Goal: Transaction & Acquisition: Purchase product/service

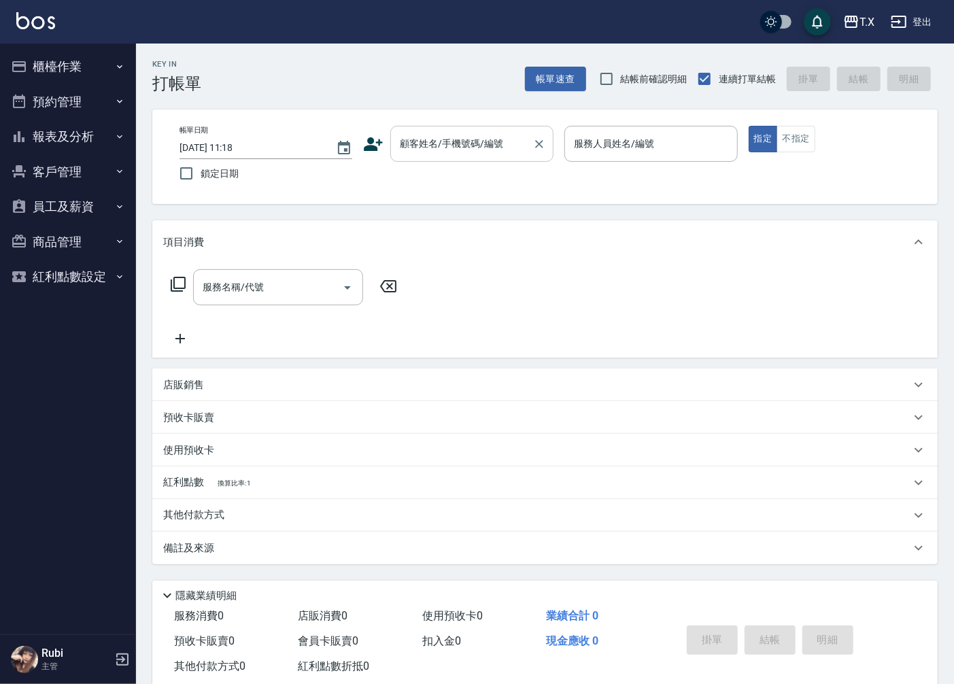
click at [462, 152] on input "顧客姓名/手機號碼/編號" at bounding box center [461, 144] width 131 height 24
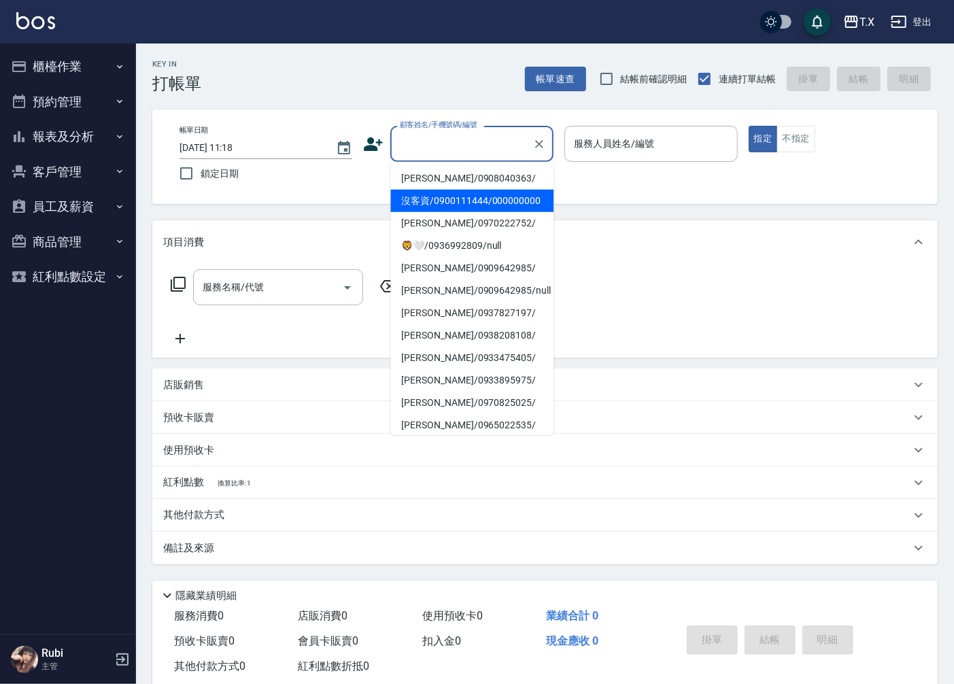
click at [458, 190] on li "沒客資/0900111444/000000000" at bounding box center [471, 201] width 163 height 22
type input "沒客資/0900111444/000000000"
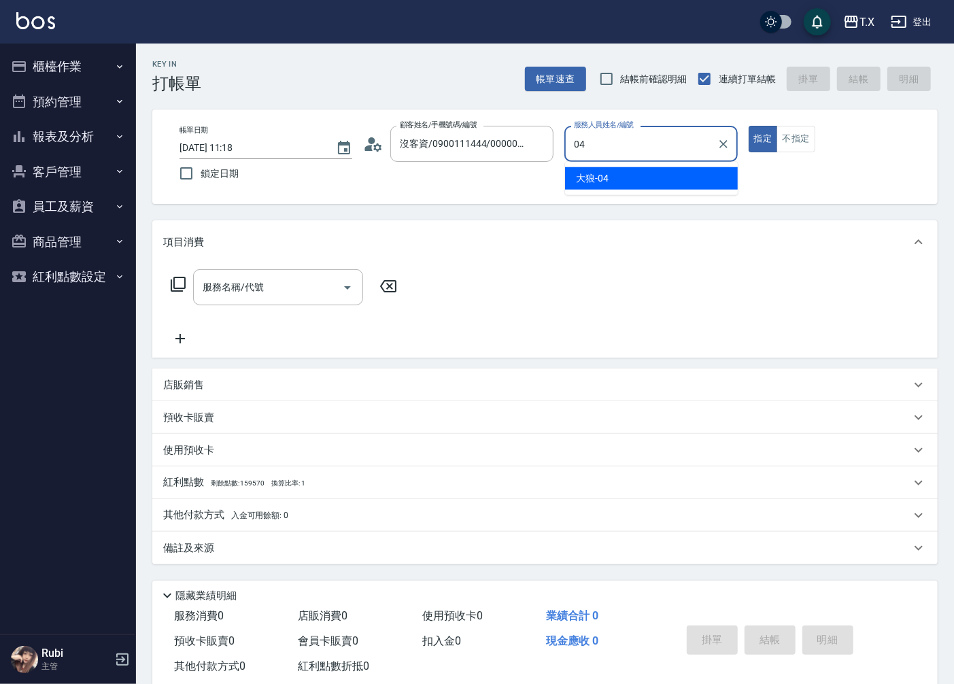
type input "大狼-04"
type button "true"
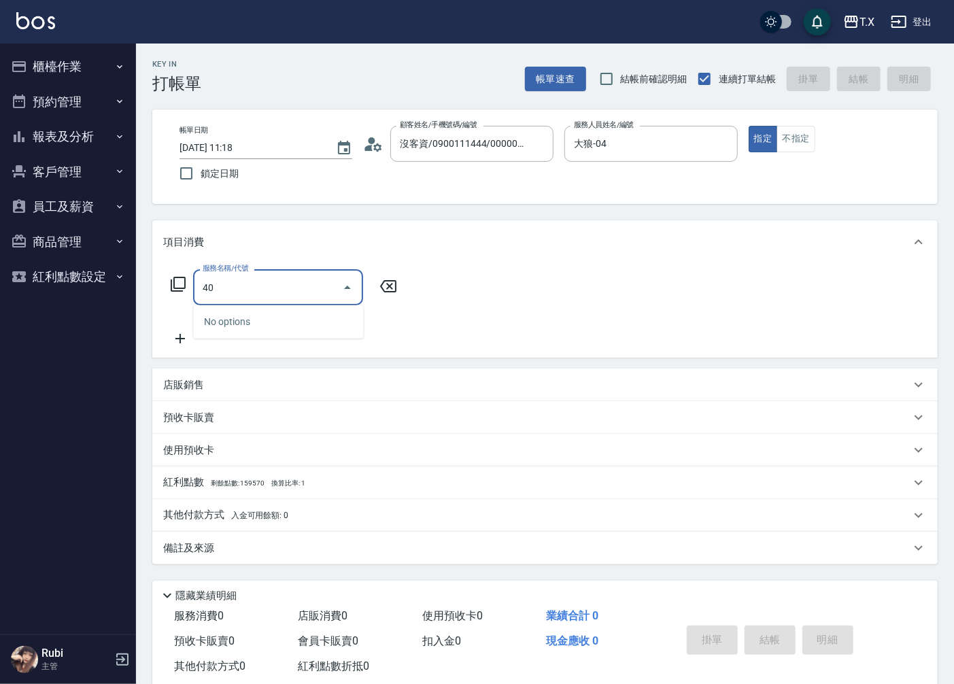
type input "401"
type input "20"
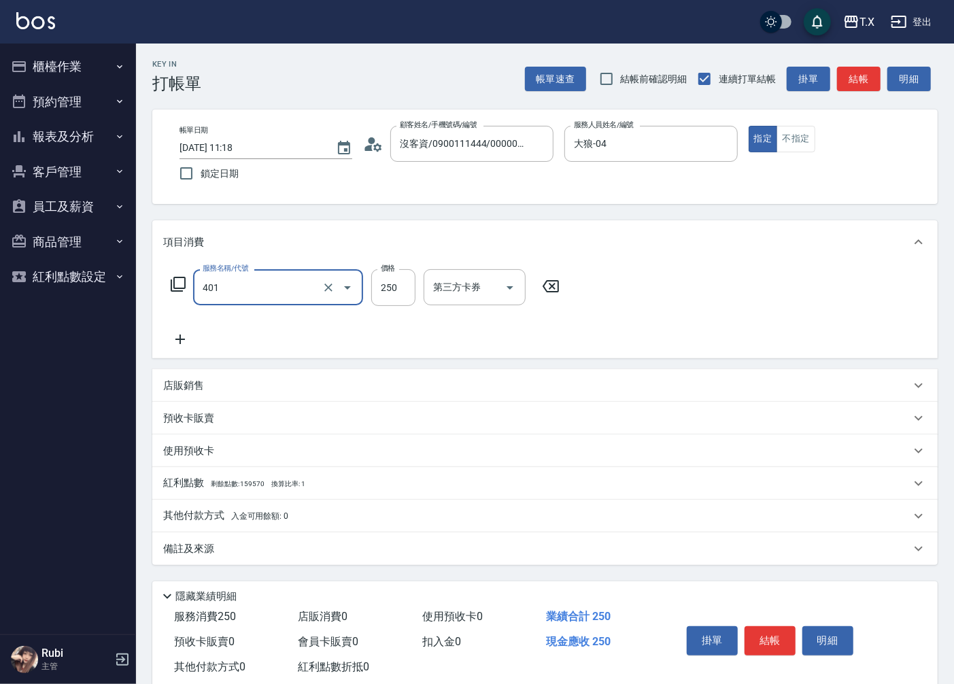
type input "剪髮(401)"
type input "2"
type input "0"
type input "20"
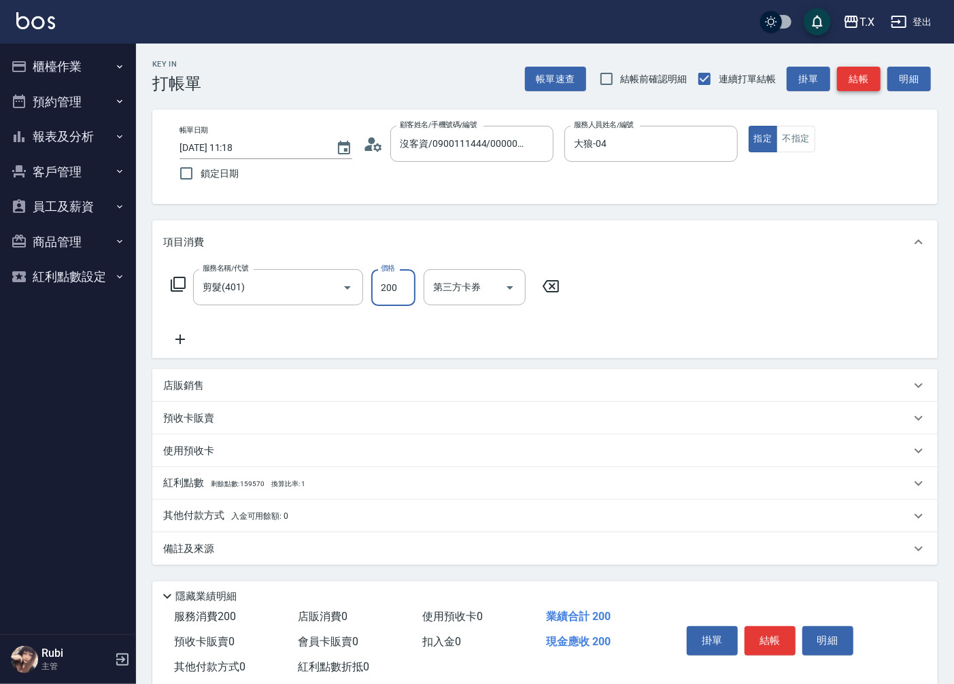
type input "200"
click at [857, 77] on button "結帳" at bounding box center [859, 79] width 44 height 25
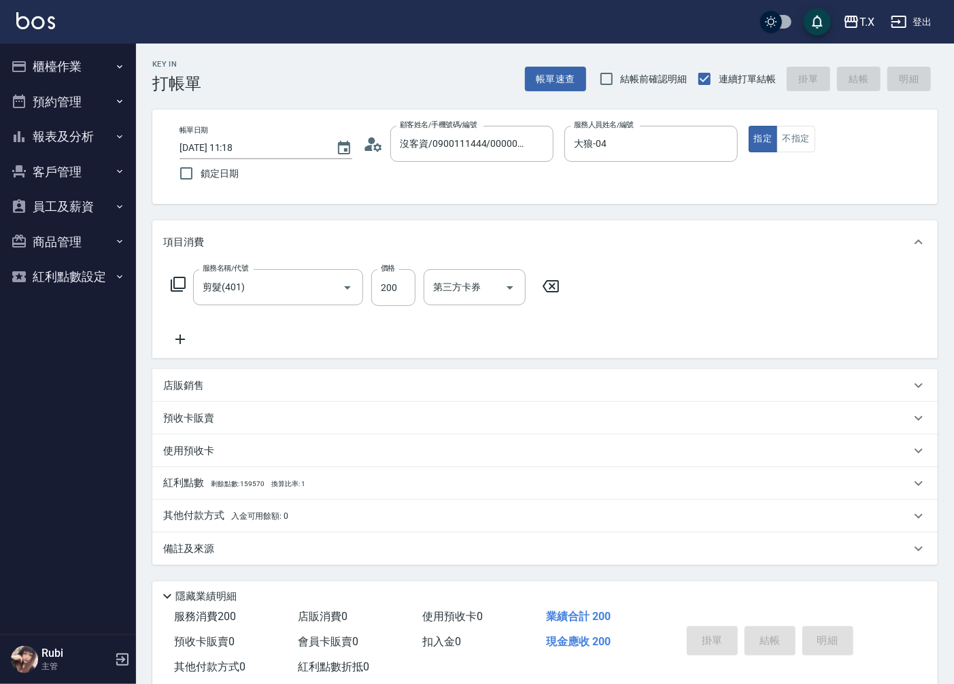
type input "[DATE] 12:46"
type input "0"
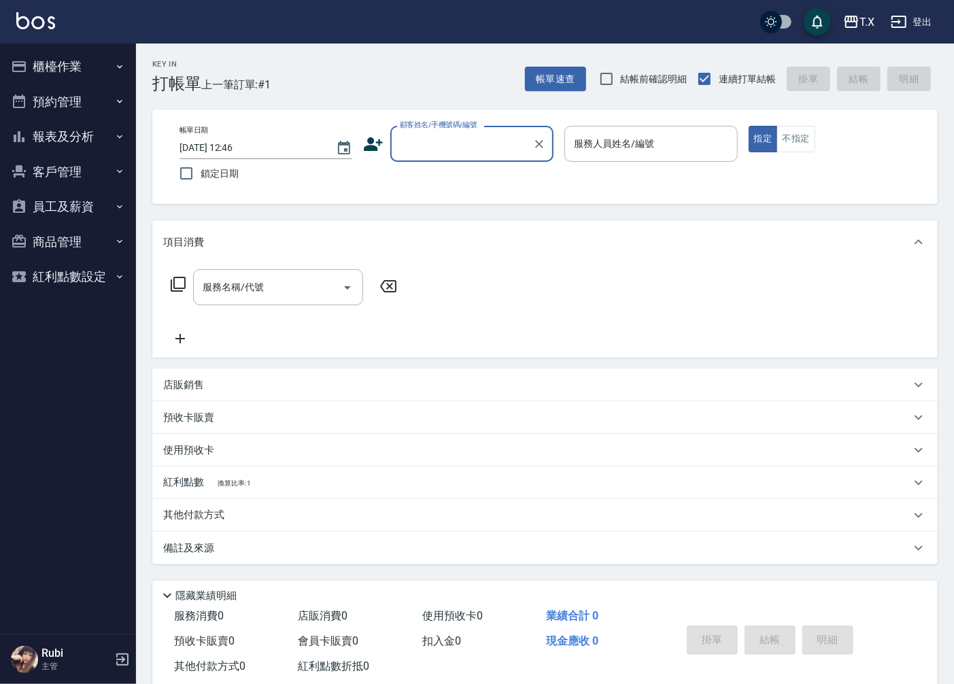
click at [466, 167] on div "帳單日期 [DATE] 12:46 鎖定日期 顧客姓名/手機號碼/編號 顧客姓名/手機號碼/編號 服務人員姓名/編號 服務人員姓名/編號 指定 不指定" at bounding box center [545, 157] width 753 height 62
click at [466, 150] on input "顧客姓名/手機號碼/編號" at bounding box center [461, 144] width 131 height 24
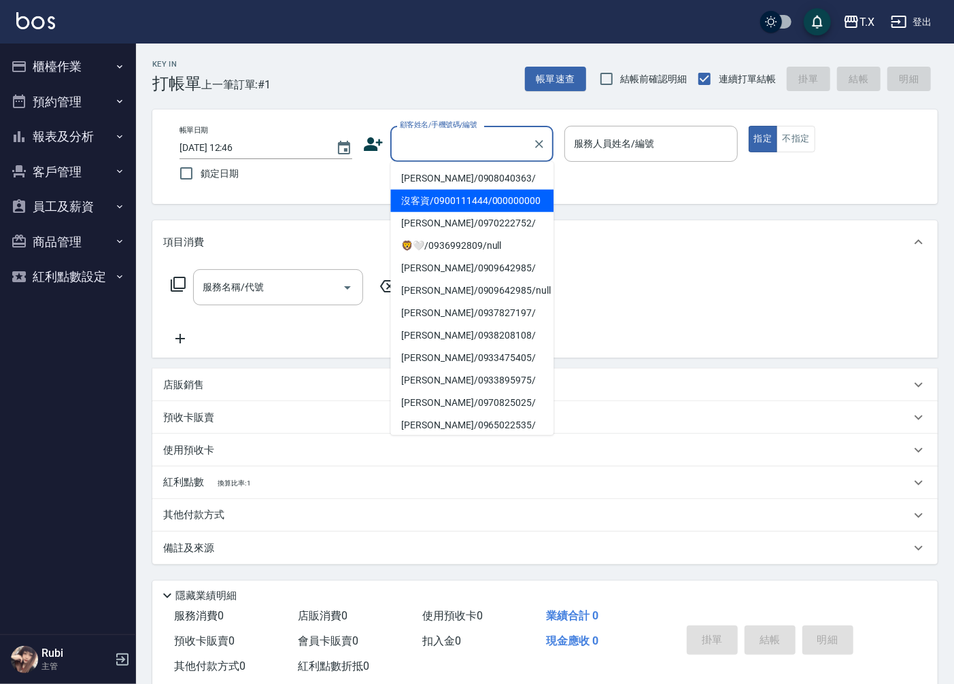
click at [460, 190] on li "沒客資/0900111444/000000000" at bounding box center [471, 201] width 163 height 22
type input "沒客資/0900111444/000000000"
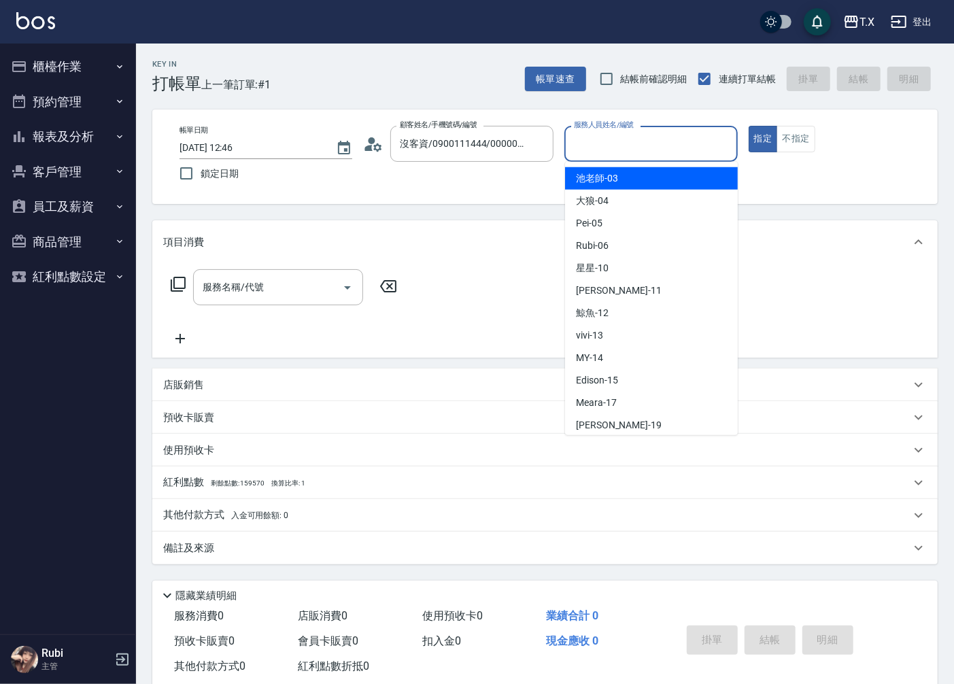
click at [628, 139] on input "服務人員姓名/編號" at bounding box center [650, 144] width 160 height 24
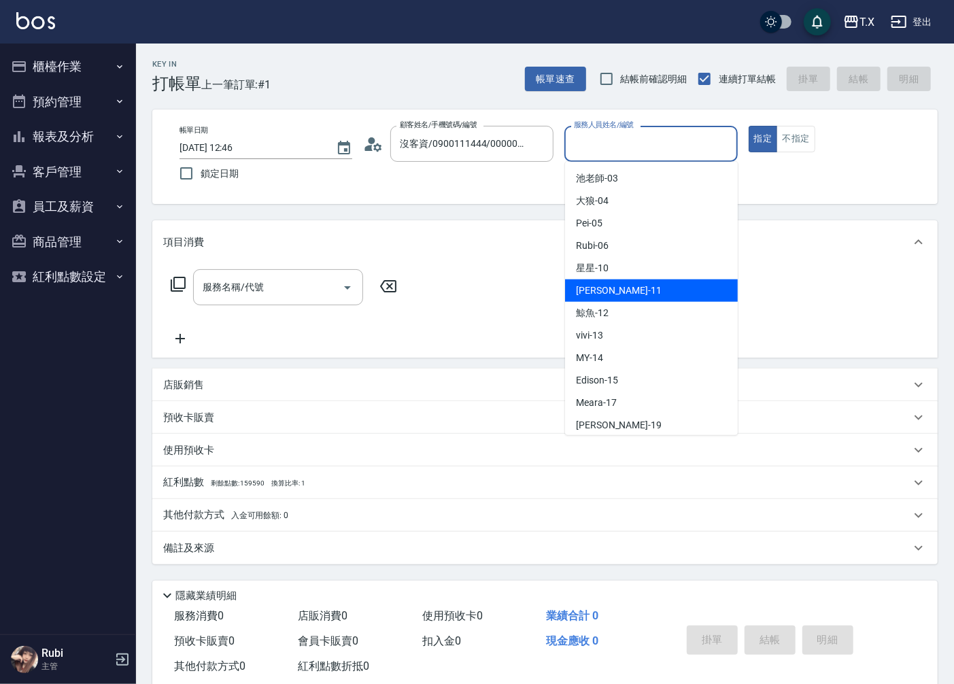
click at [596, 293] on span "[PERSON_NAME] -11" at bounding box center [619, 291] width 86 height 14
type input "Lena-11"
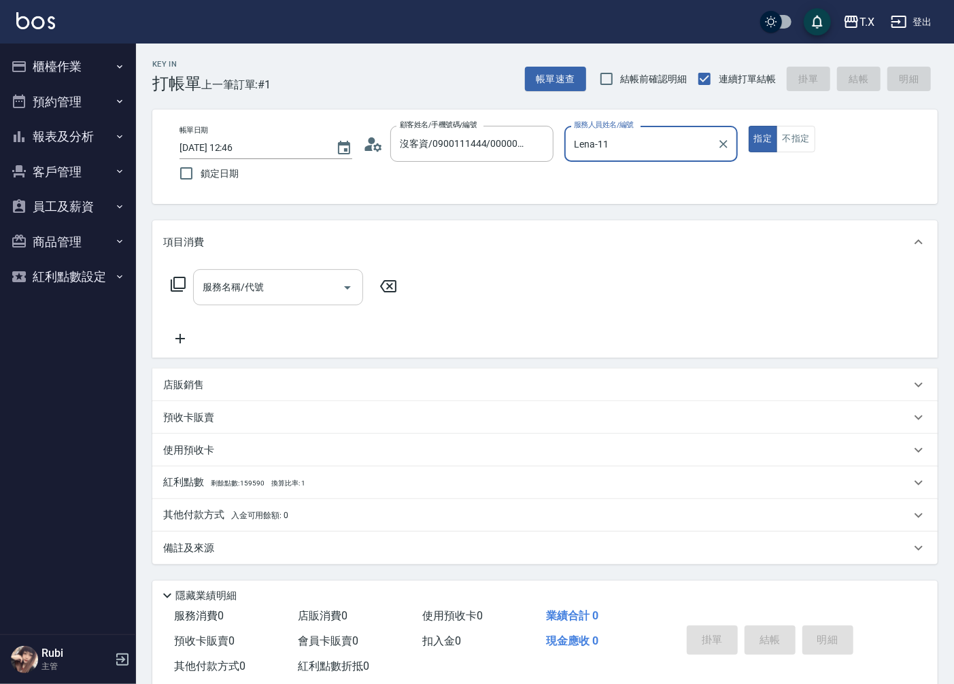
click at [234, 279] on div "服務名稱/代號 服務名稱/代號" at bounding box center [278, 287] width 170 height 36
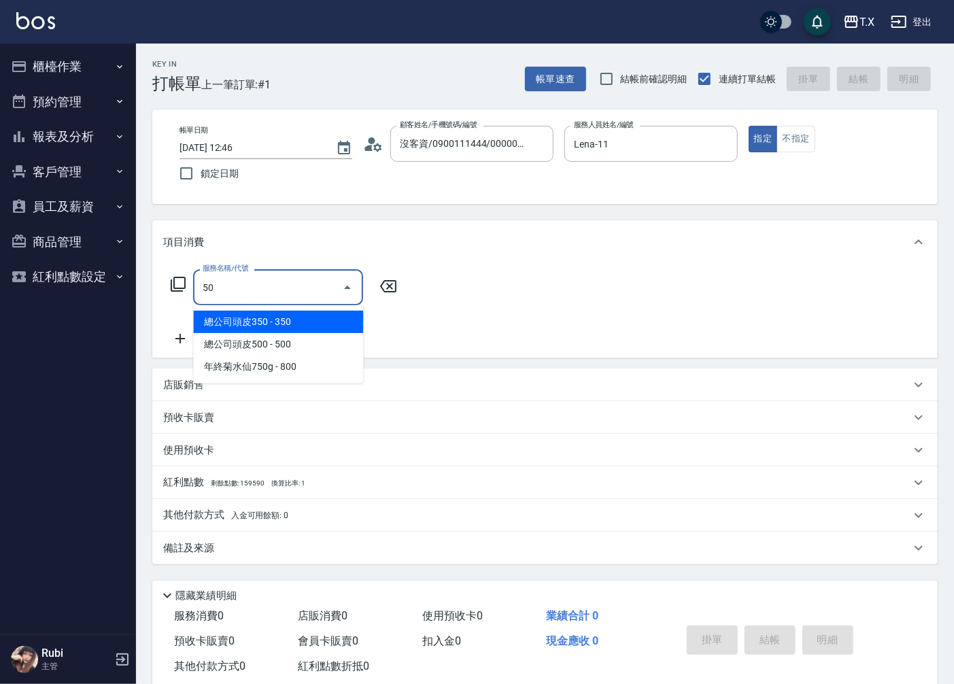
type input "5"
type input "401"
type input "20"
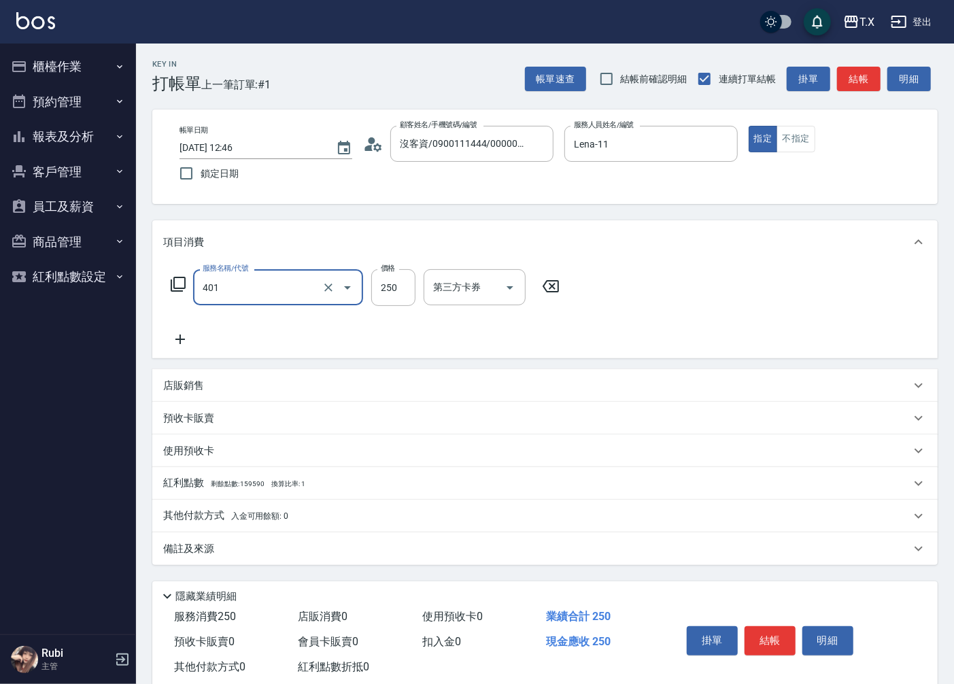
type input "剪髮(401)"
click at [862, 73] on button "結帳" at bounding box center [859, 79] width 44 height 25
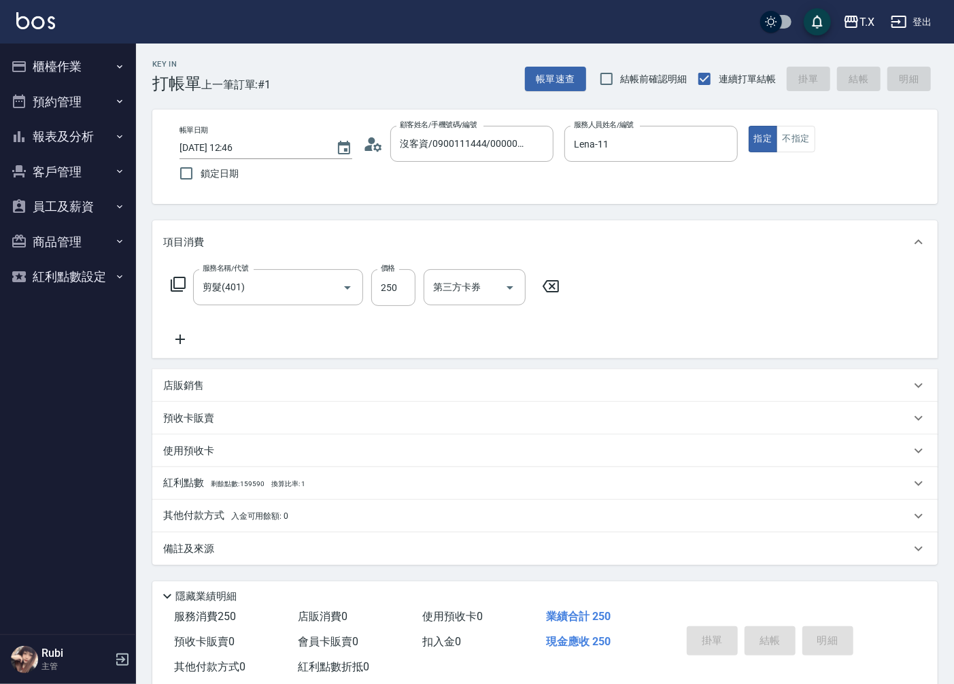
type input "[DATE] 13:04"
type input "0"
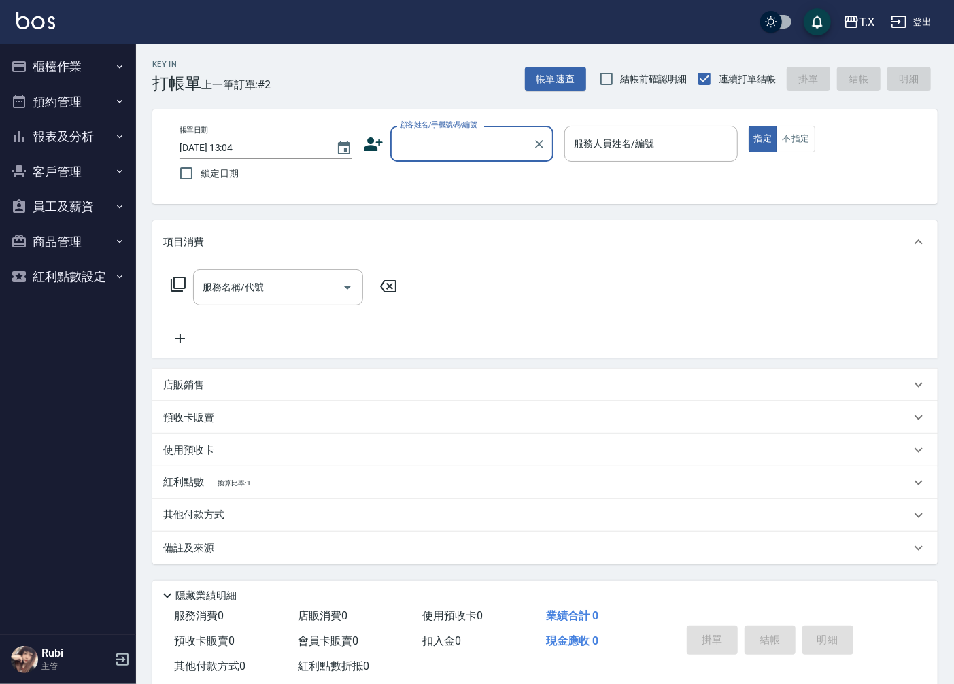
click at [306, 443] on div "使用預收卡" at bounding box center [536, 450] width 747 height 14
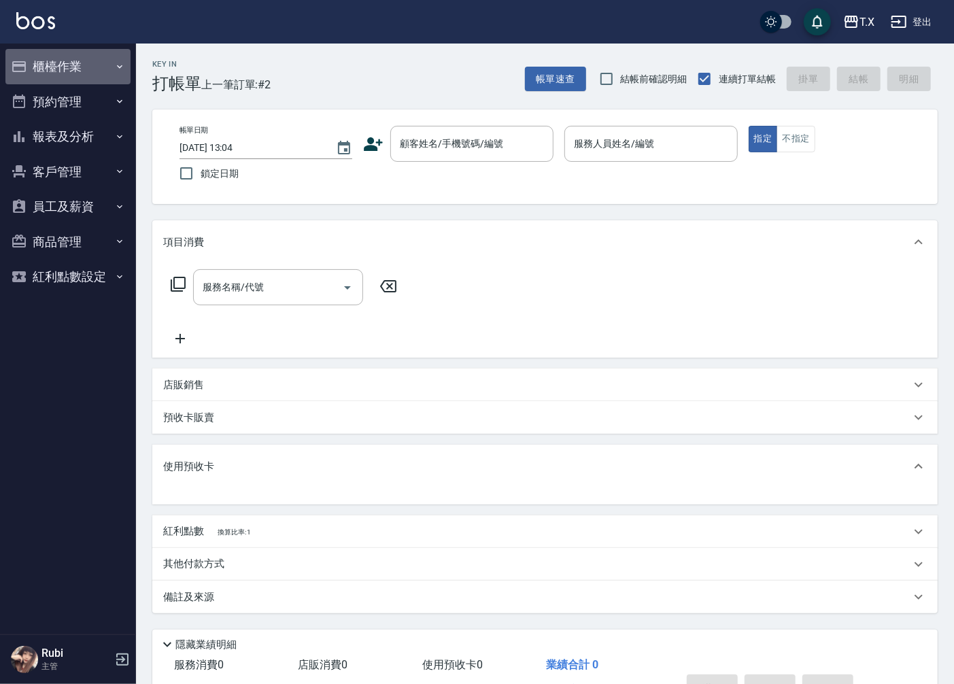
click at [97, 75] on button "櫃檯作業" at bounding box center [67, 66] width 125 height 35
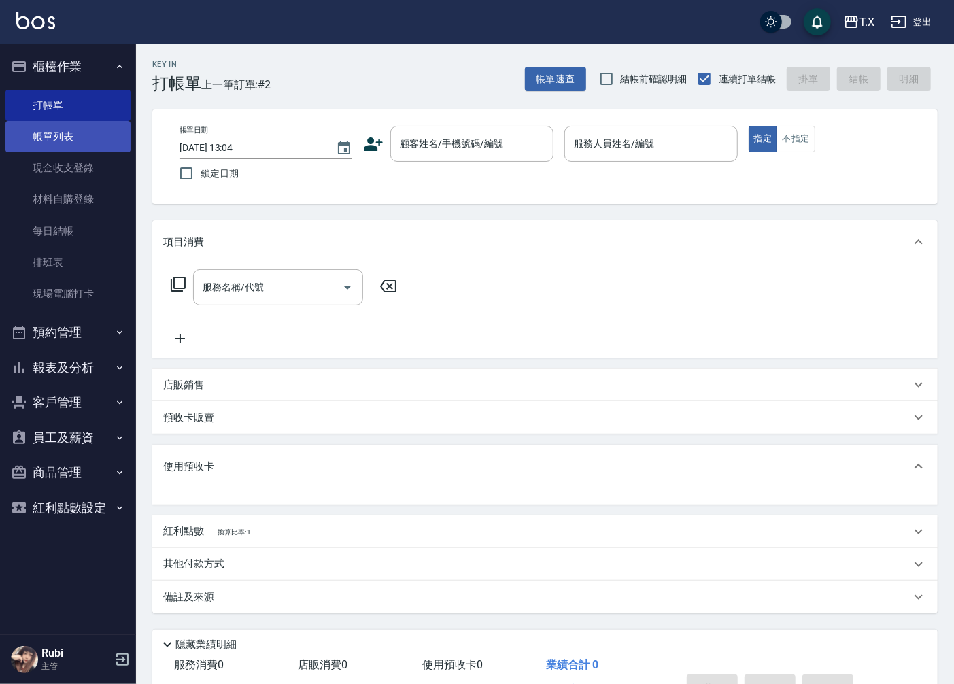
click at [97, 137] on link "帳單列表" at bounding box center [67, 136] width 125 height 31
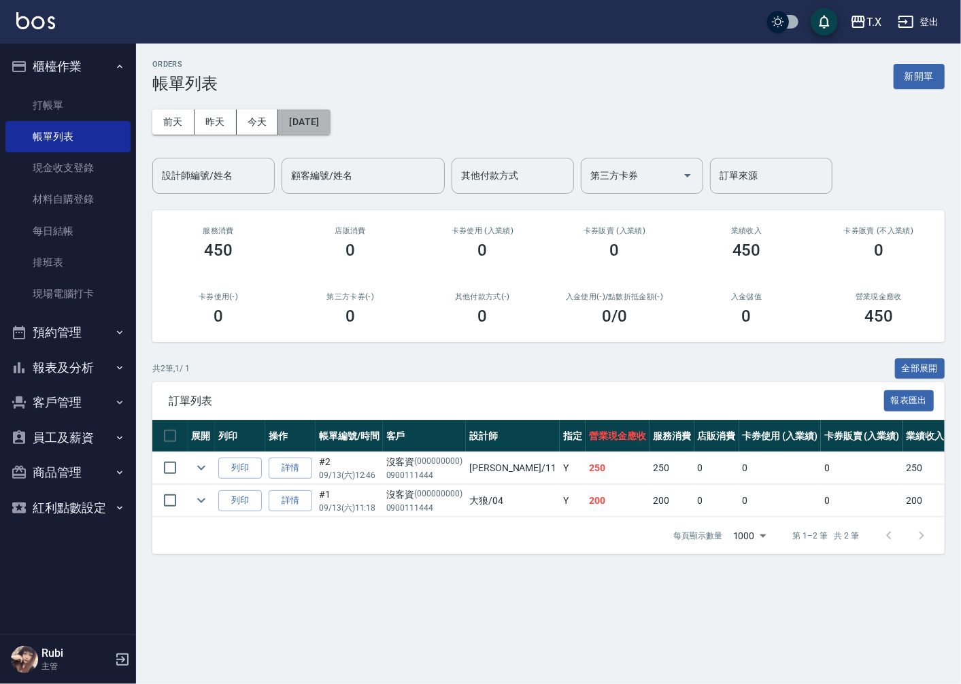
click at [294, 131] on button "[DATE]" at bounding box center [304, 121] width 52 height 25
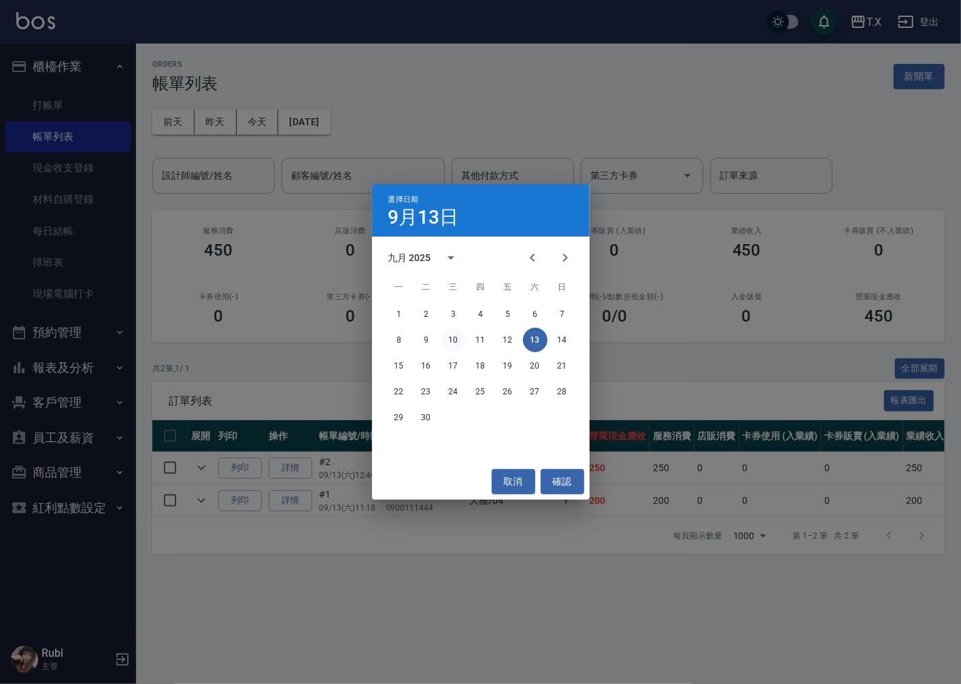
click at [450, 340] on button "10" at bounding box center [453, 340] width 24 height 24
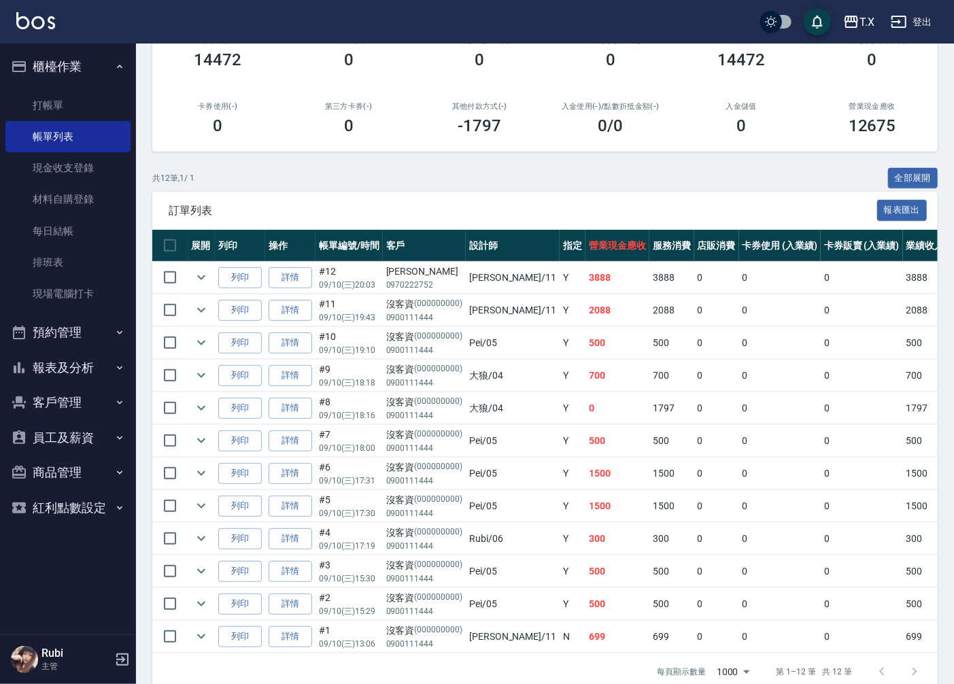
scroll to position [225, 0]
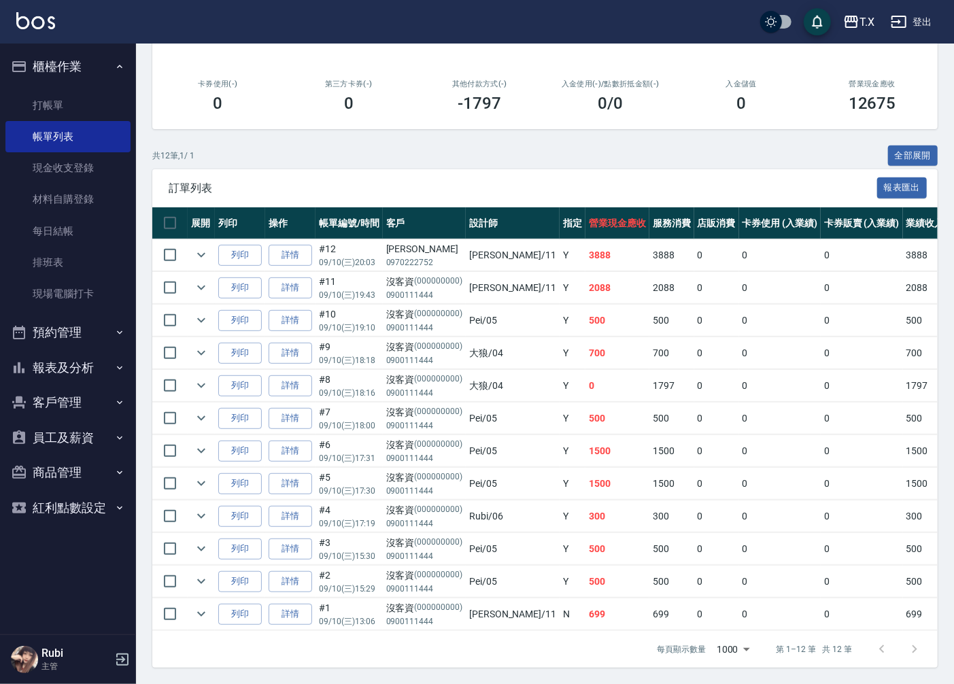
drag, startPoint x: 491, startPoint y: 175, endPoint x: 481, endPoint y: 168, distance: 12.3
click at [483, 182] on span "訂單列表" at bounding box center [523, 189] width 708 height 14
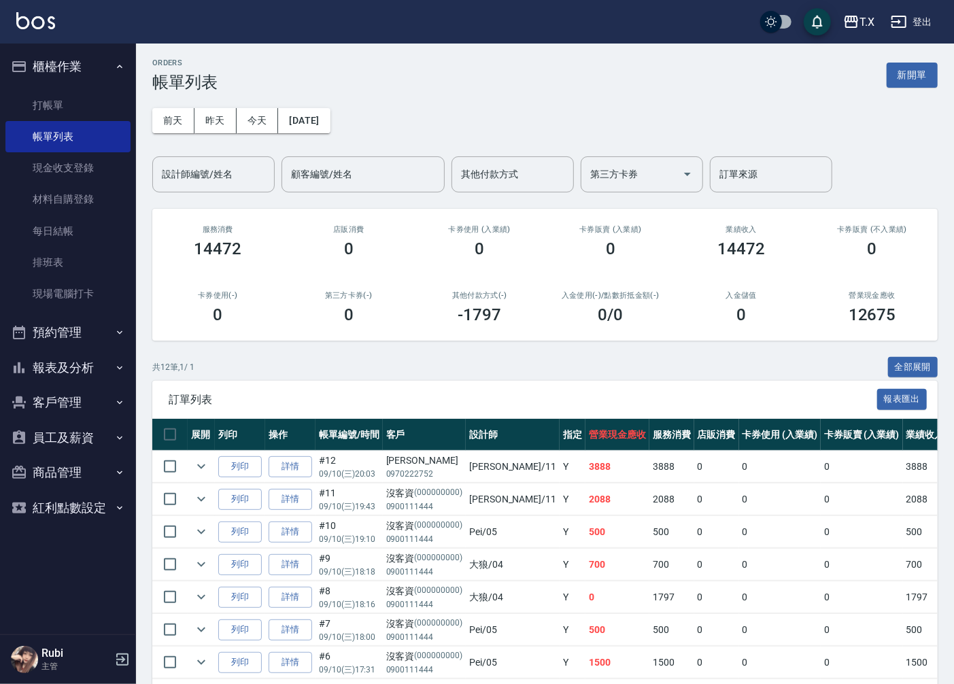
scroll to position [0, 0]
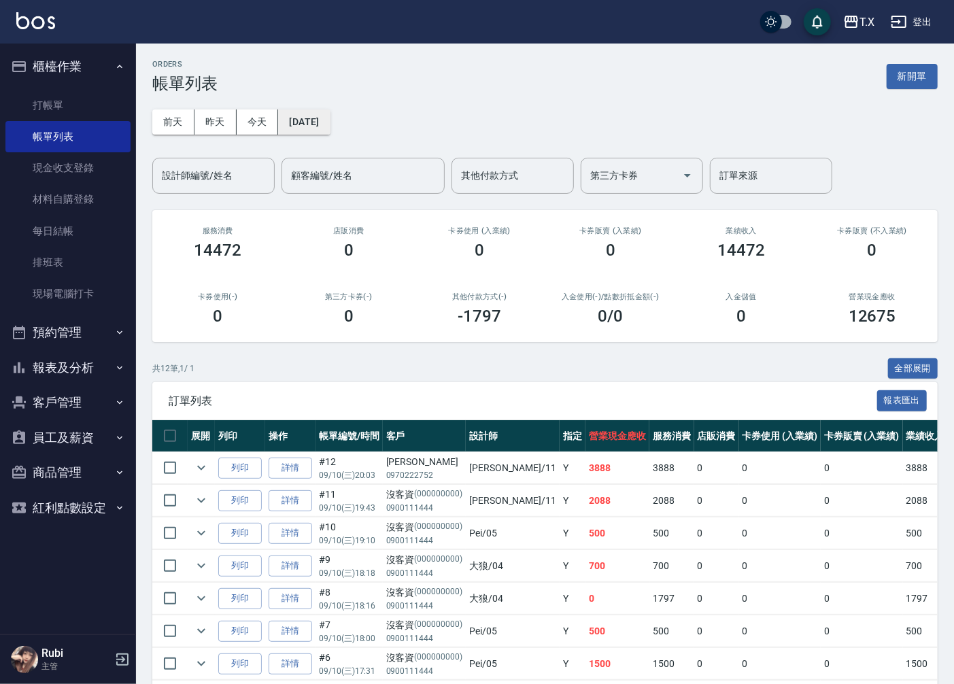
click at [309, 119] on button "[DATE]" at bounding box center [304, 121] width 52 height 25
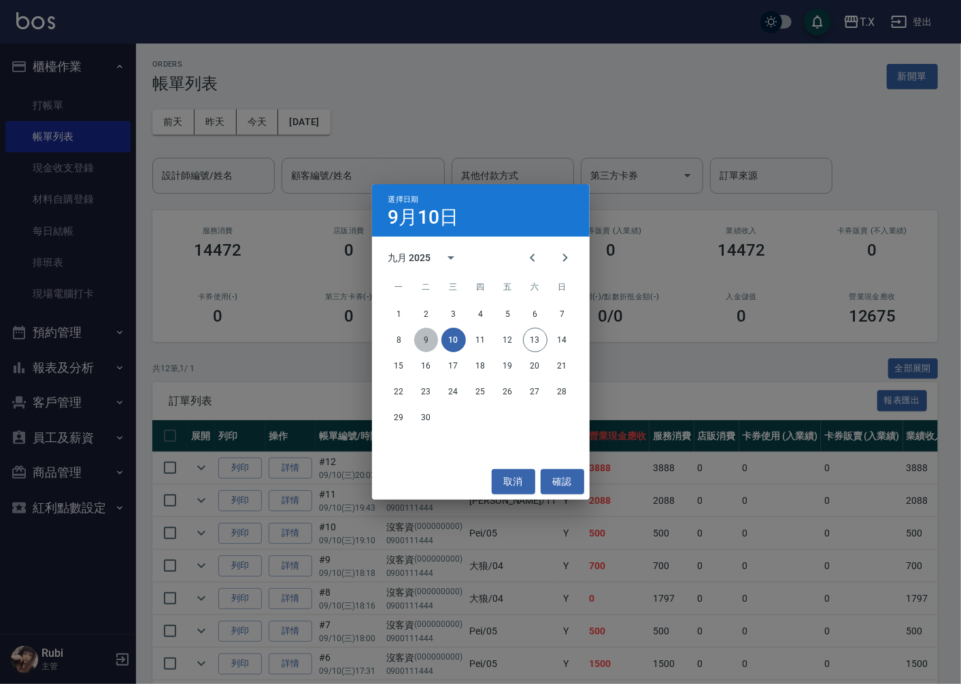
click at [435, 334] on button "9" at bounding box center [426, 340] width 24 height 24
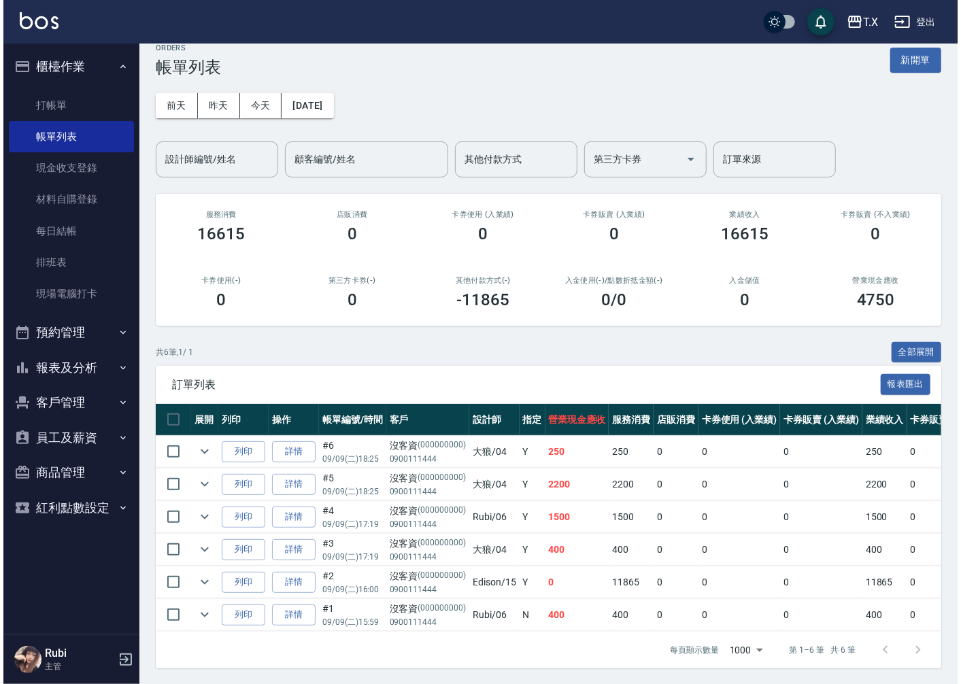
scroll to position [29, 0]
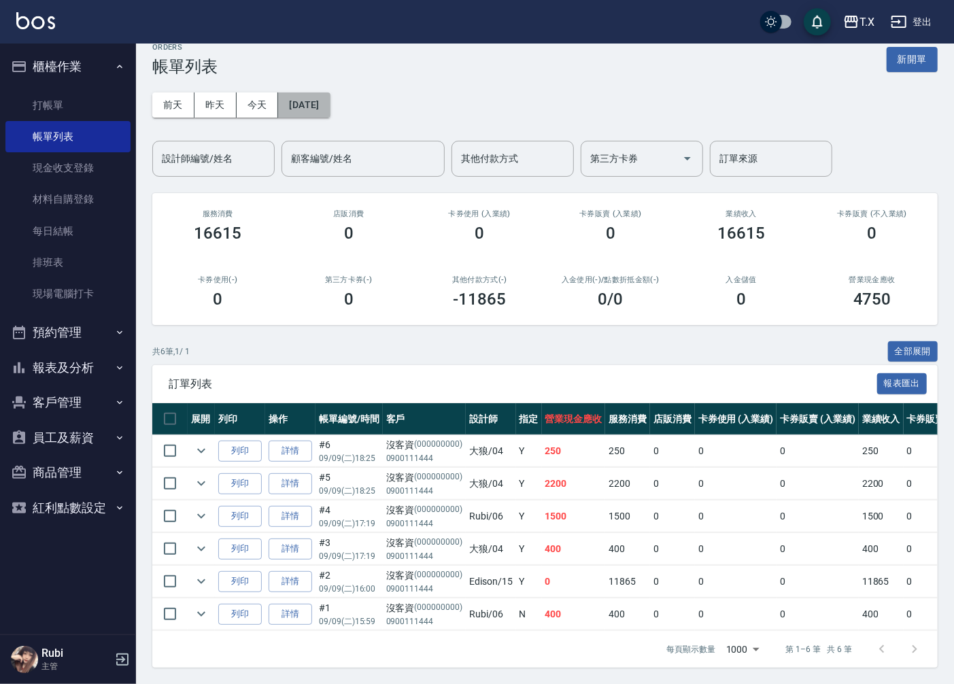
click at [300, 105] on button "[DATE]" at bounding box center [304, 104] width 52 height 25
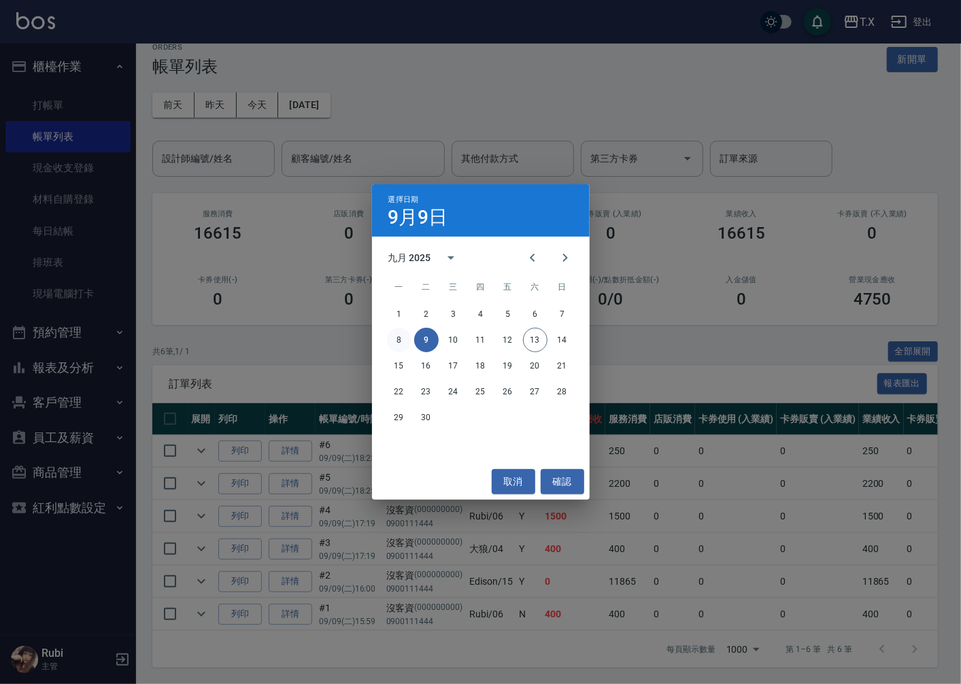
click at [404, 335] on button "8" at bounding box center [399, 340] width 24 height 24
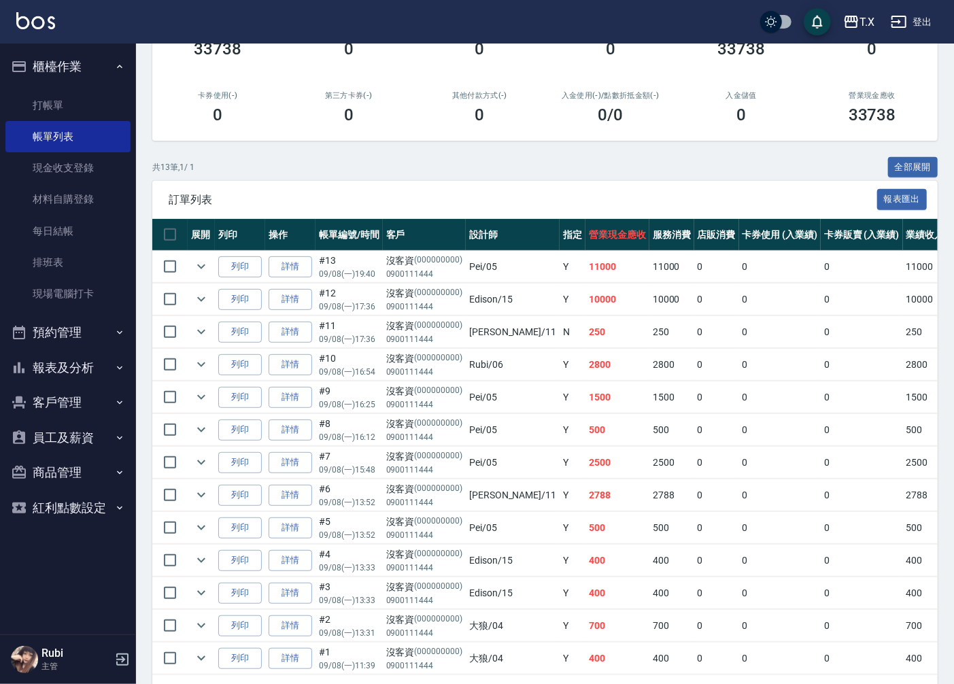
scroll to position [258, 0]
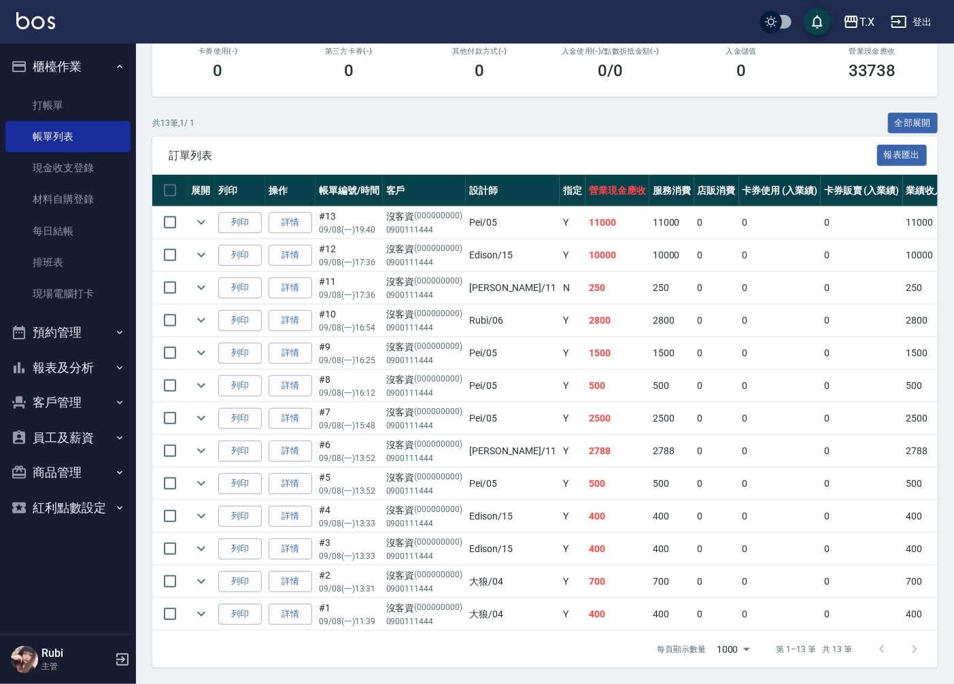
click at [585, 247] on td "10000" at bounding box center [617, 255] width 64 height 32
drag, startPoint x: 470, startPoint y: 239, endPoint x: 504, endPoint y: 242, distance: 34.8
click at [504, 242] on td "Edison /15" at bounding box center [513, 255] width 94 height 32
click at [58, 96] on link "打帳單" at bounding box center [67, 105] width 125 height 31
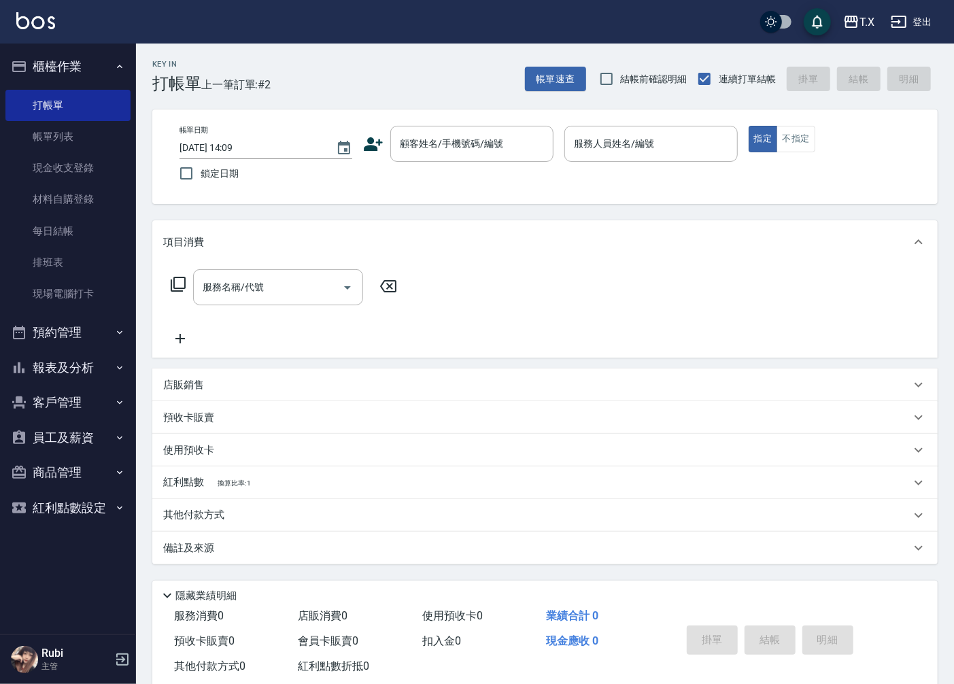
click at [718, 594] on div "隱藏業績明細" at bounding box center [548, 595] width 778 height 16
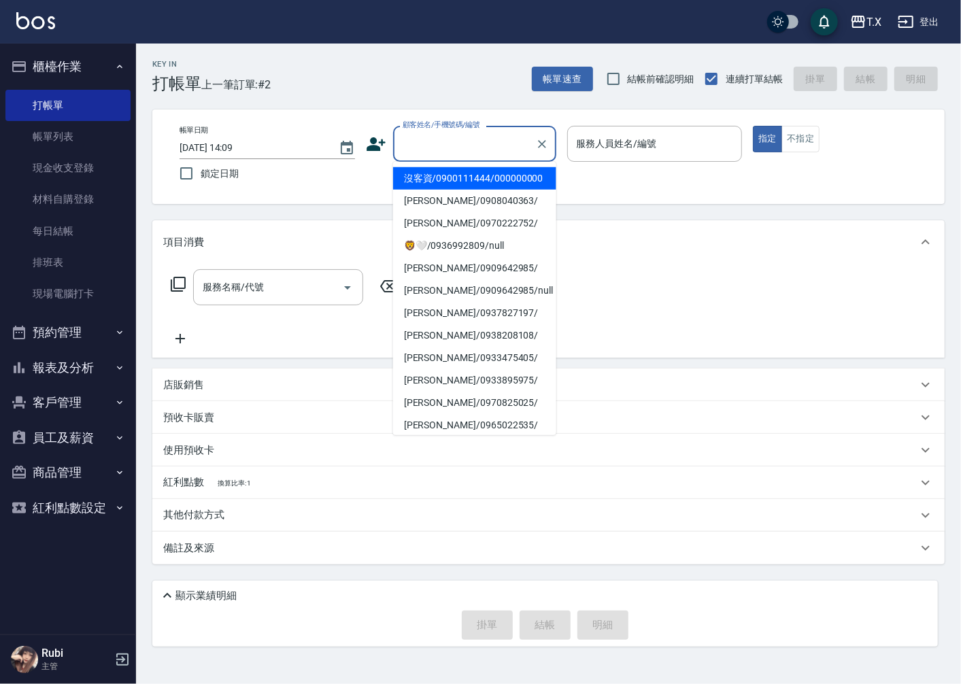
click at [499, 145] on input "顧客姓名/手機號碼/編號" at bounding box center [464, 144] width 131 height 24
click at [515, 180] on li "沒客資/0900111444/000000000" at bounding box center [474, 178] width 163 height 22
type input "沒客資/0900111444/000000000"
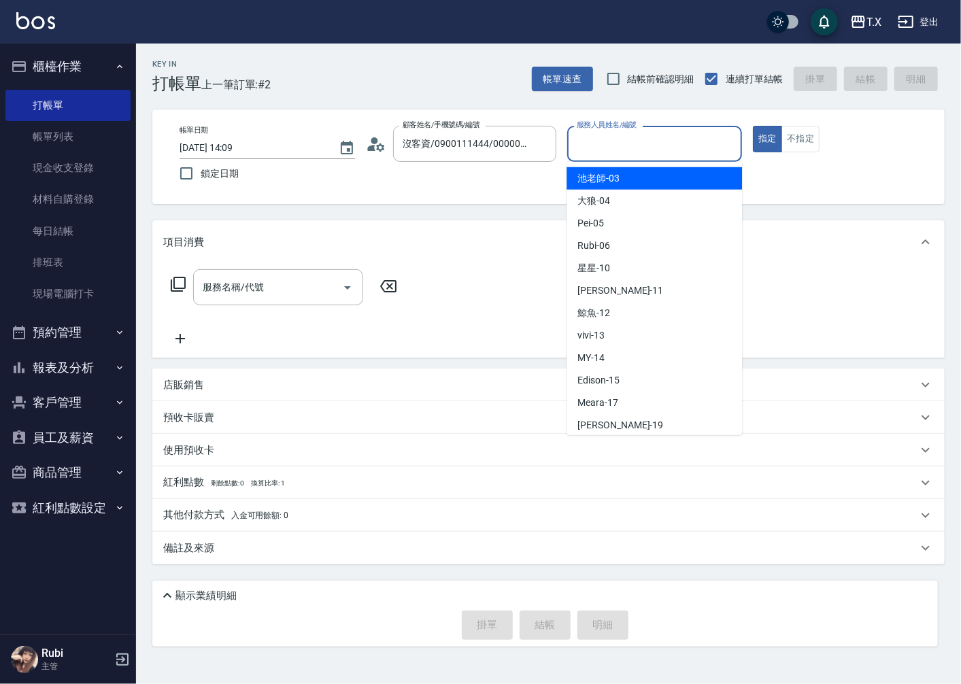
click at [595, 150] on input "服務人員姓名/編號" at bounding box center [654, 144] width 163 height 24
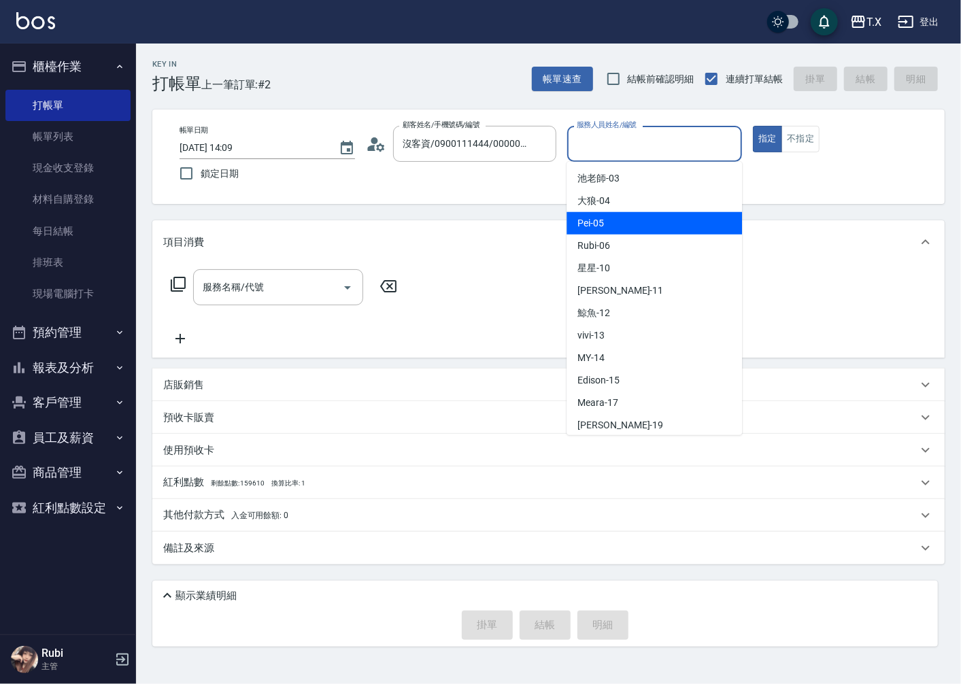
click at [608, 224] on div "Pei -05" at bounding box center [653, 223] width 175 height 22
type input "Pei-05"
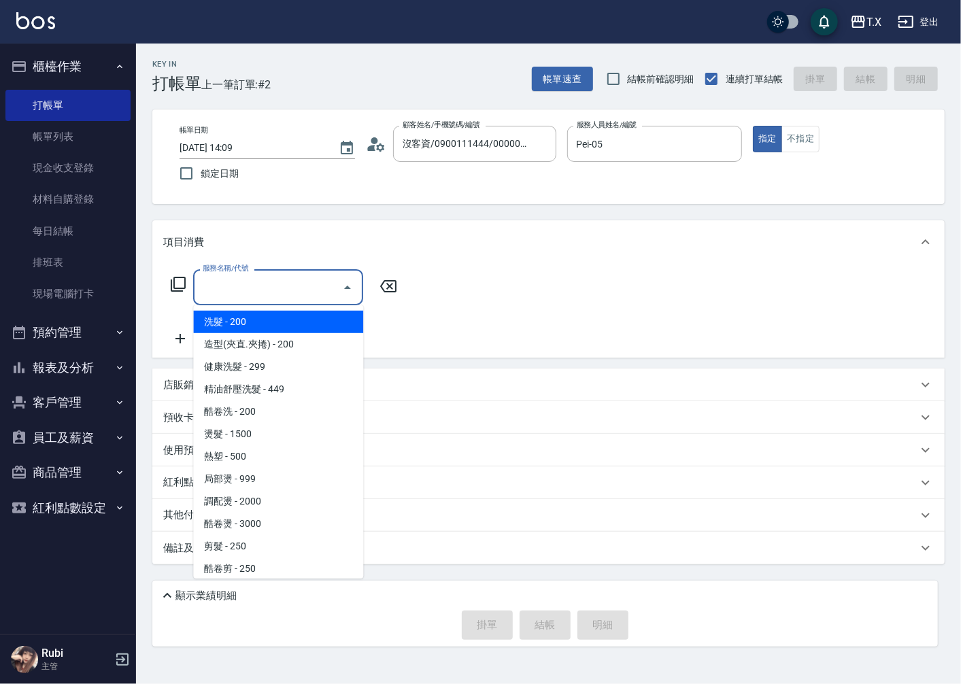
click at [241, 293] on div "服務名稱/代號 服務名稱/代號" at bounding box center [278, 287] width 170 height 36
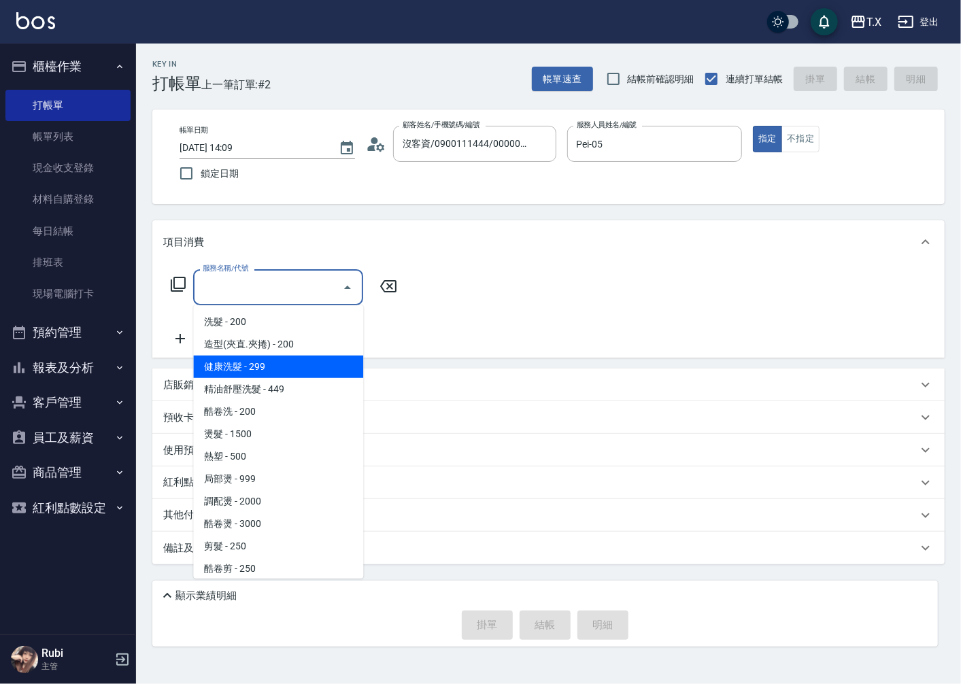
type input "7"
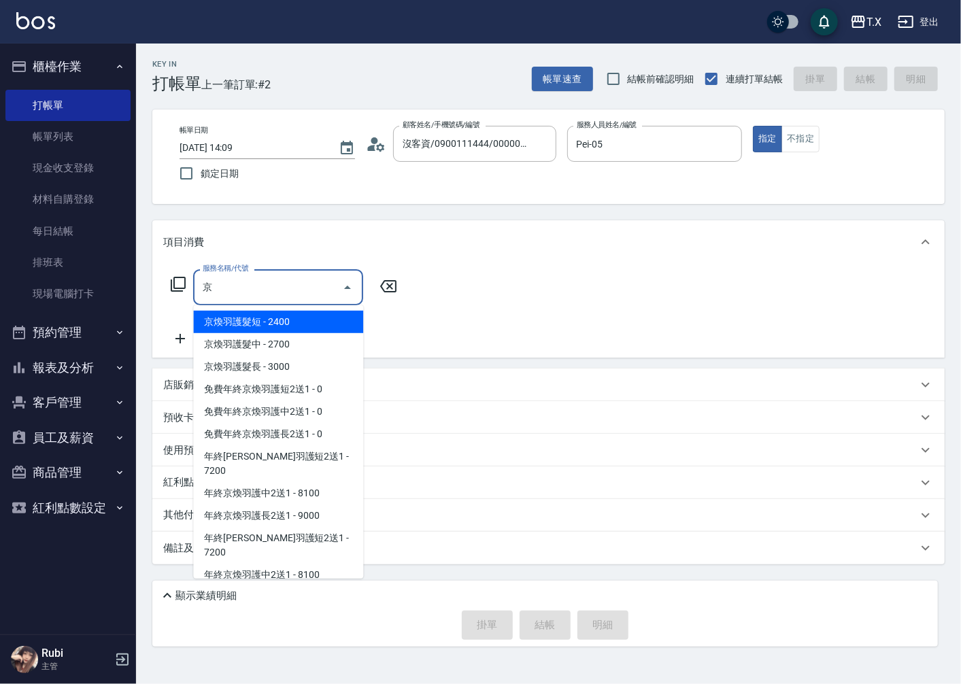
click at [290, 320] on span "京煥羽護髮短 - 2400" at bounding box center [278, 322] width 170 height 22
type input "京煥羽護髮短(629)"
type input "240"
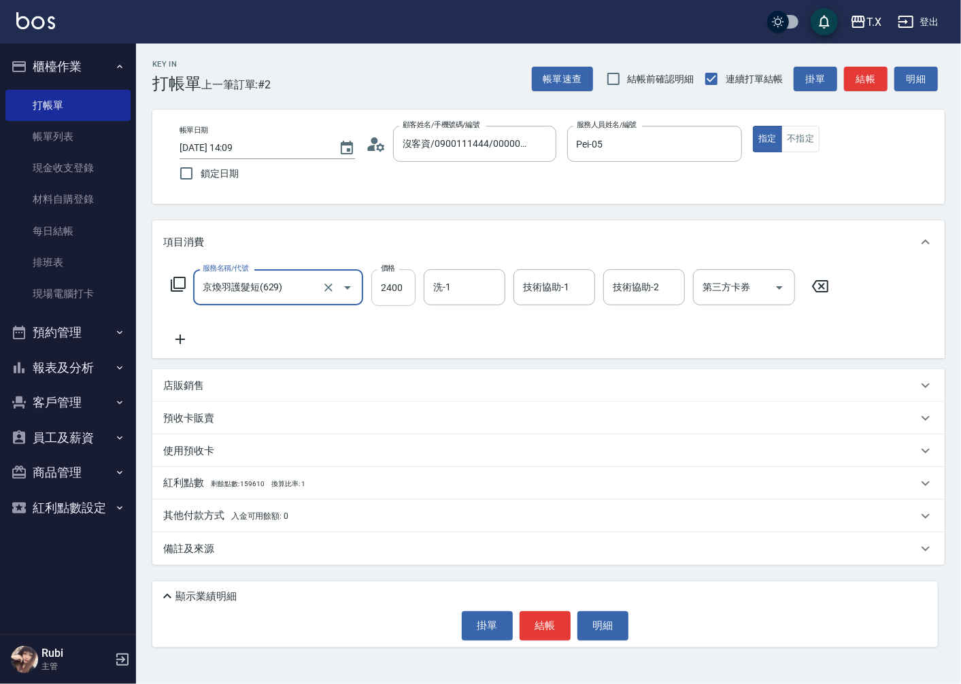
type input "京煥羽護髮短(629)"
click at [404, 288] on input "2400" at bounding box center [393, 287] width 44 height 37
type input "2"
type input "0"
type input "250"
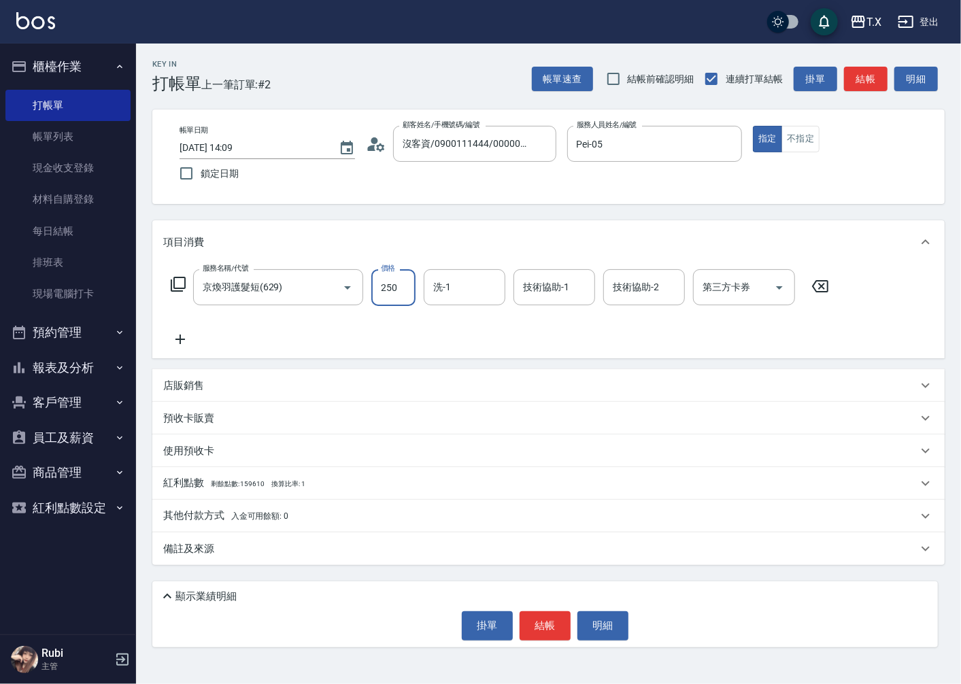
type input "250"
type input "2500"
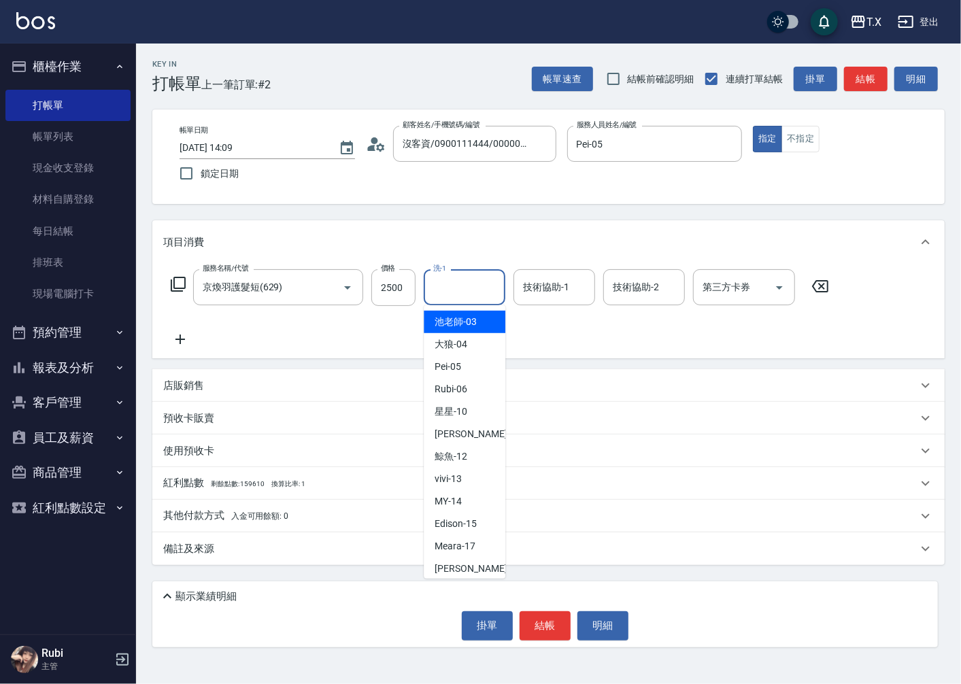
click at [434, 290] on input "洗-1" at bounding box center [464, 287] width 69 height 24
type input "10"
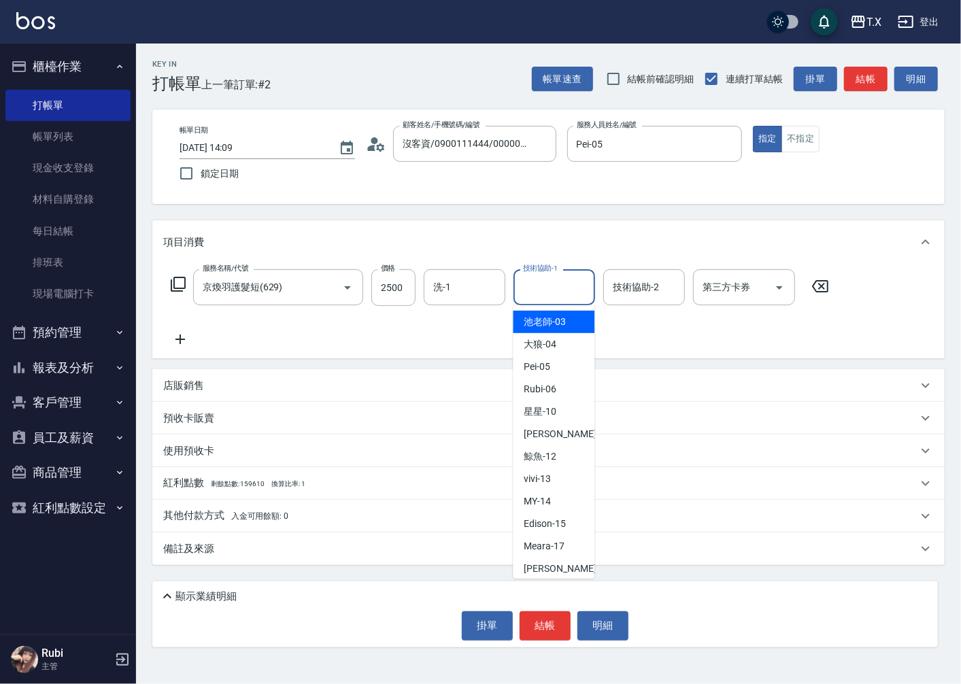
click at [561, 286] on input "技術協助-1" at bounding box center [553, 287] width 69 height 24
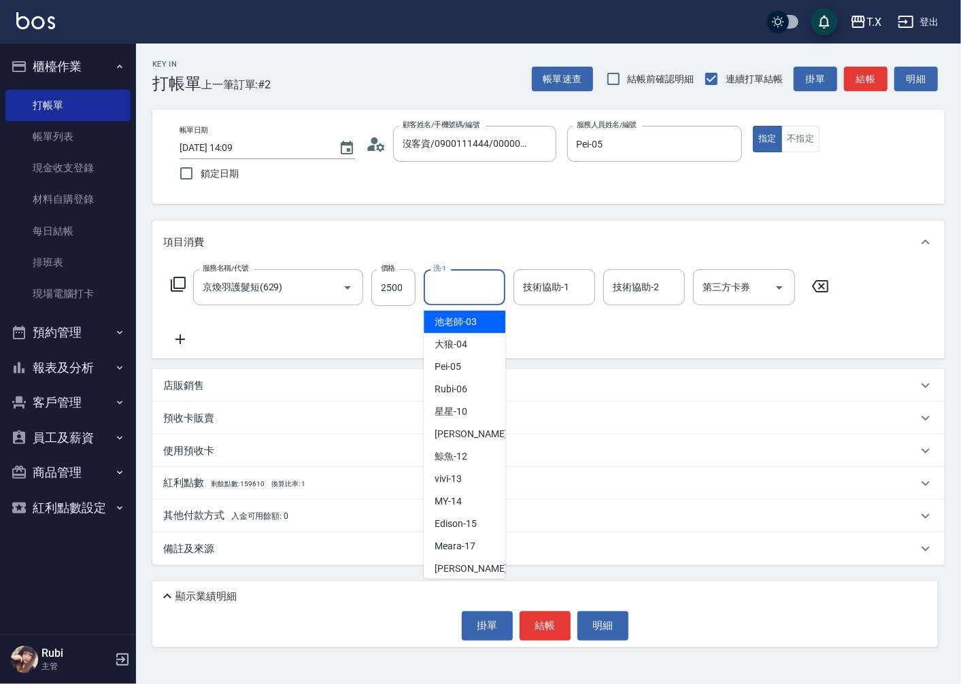
drag, startPoint x: 466, startPoint y: 290, endPoint x: 470, endPoint y: 298, distance: 9.4
click at [470, 298] on input "洗-1" at bounding box center [464, 287] width 69 height 24
click at [477, 415] on div "星星 -10" at bounding box center [465, 411] width 82 height 22
type input "星星-10"
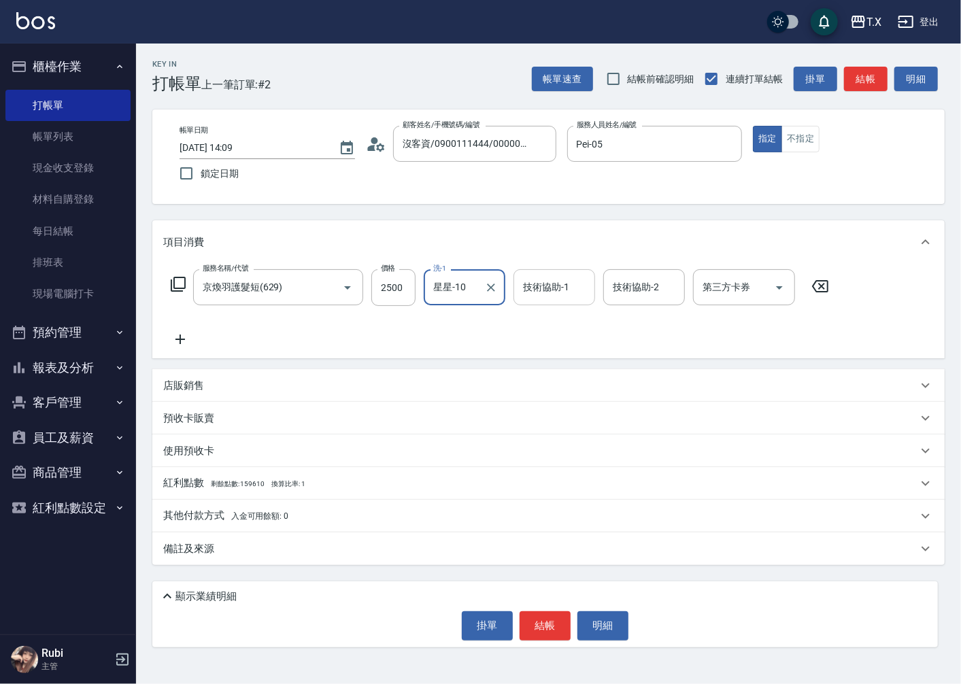
click at [552, 291] on input "技術協助-1" at bounding box center [553, 287] width 69 height 24
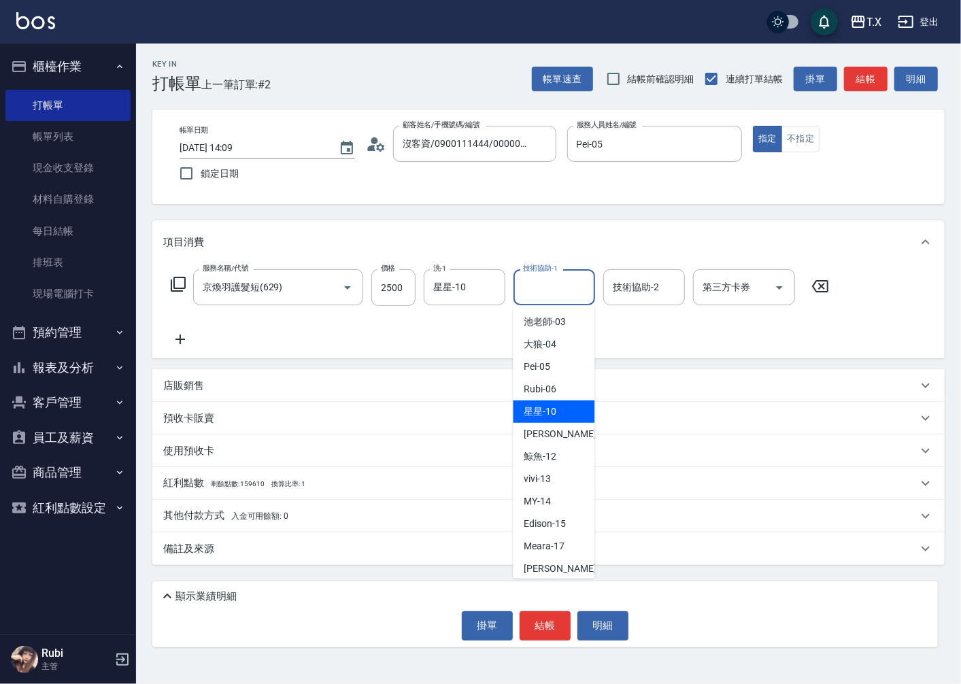
click at [572, 402] on div "星星 -10" at bounding box center [554, 411] width 82 height 22
type input "星星-10"
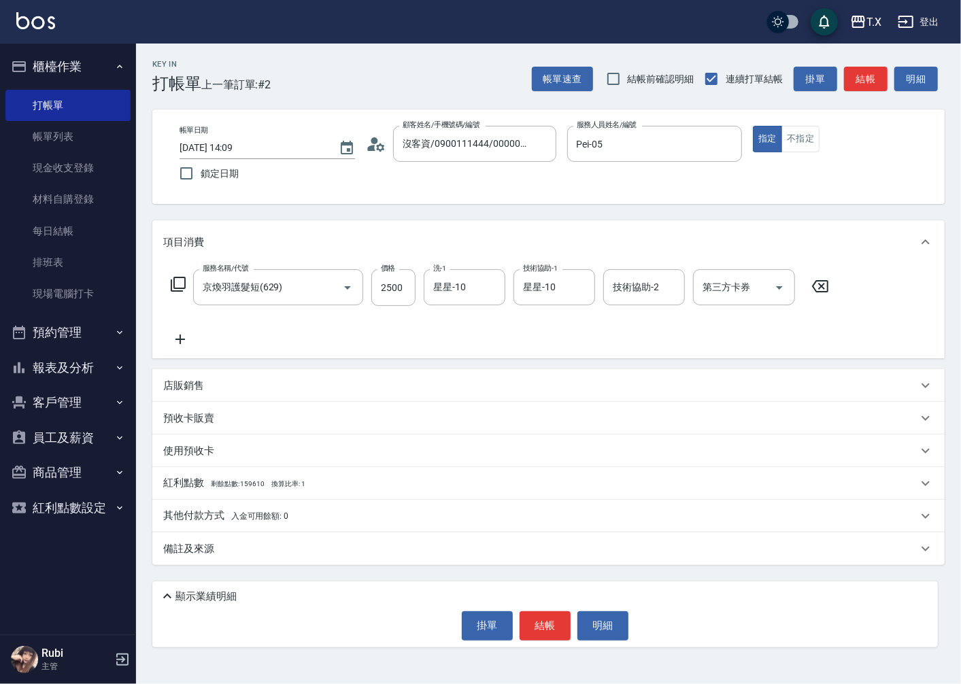
click at [194, 331] on icon at bounding box center [180, 339] width 34 height 16
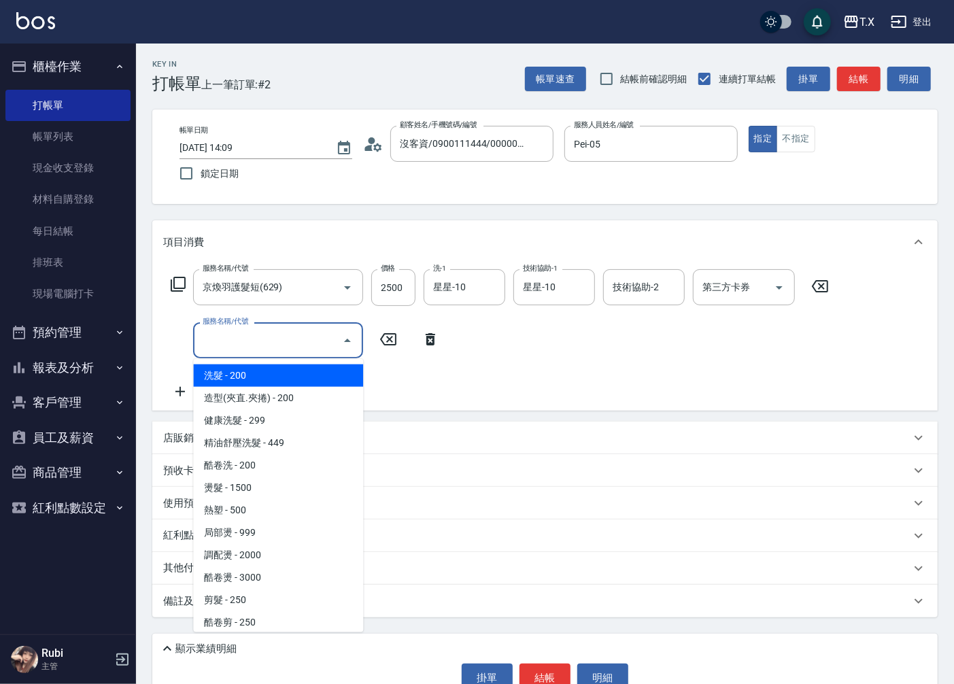
click at [259, 334] on input "服務名稱/代號" at bounding box center [267, 340] width 137 height 24
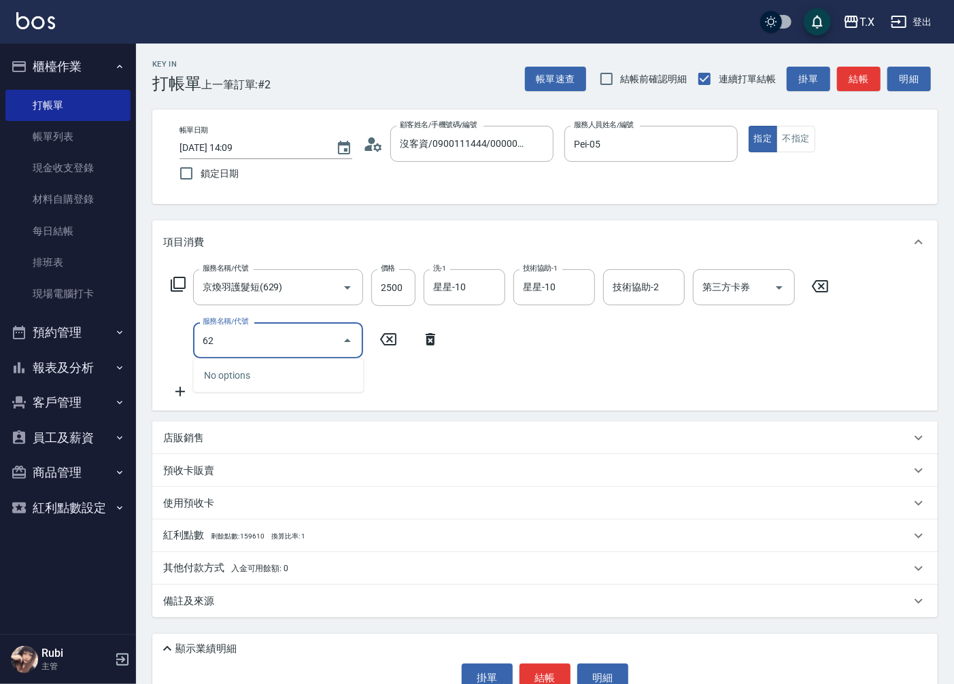
type input "629"
click at [273, 371] on span "京煥羽護髮短 - 2400" at bounding box center [278, 375] width 170 height 22
type input "490"
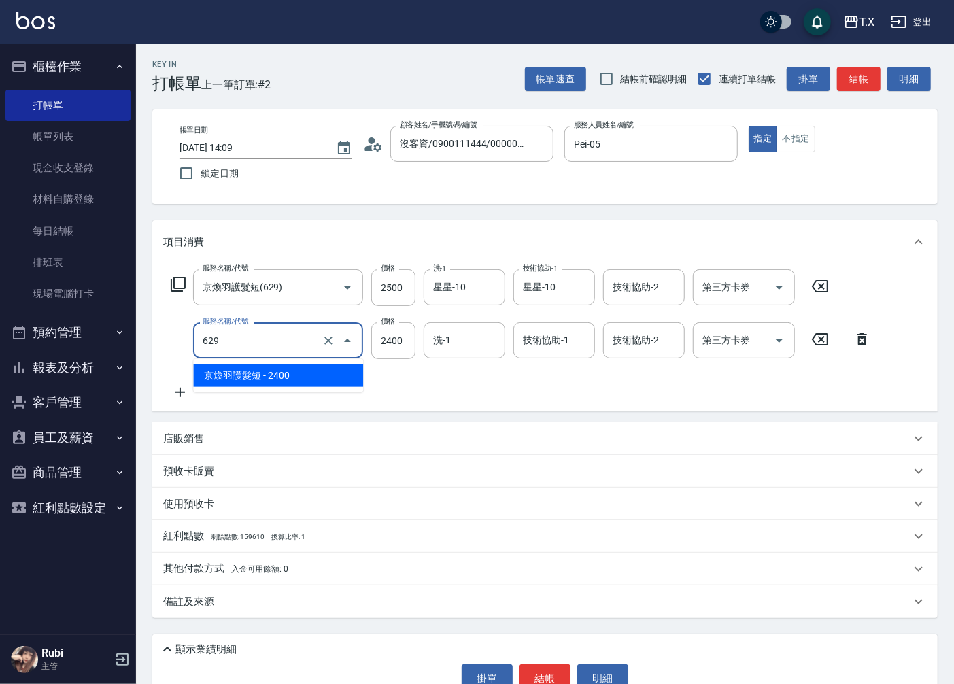
click at [245, 347] on input "629" at bounding box center [259, 340] width 120 height 24
click at [260, 375] on span "京煥羽護髮短 - 2400" at bounding box center [278, 375] width 170 height 22
type input "京煥羽護髮短(629)"
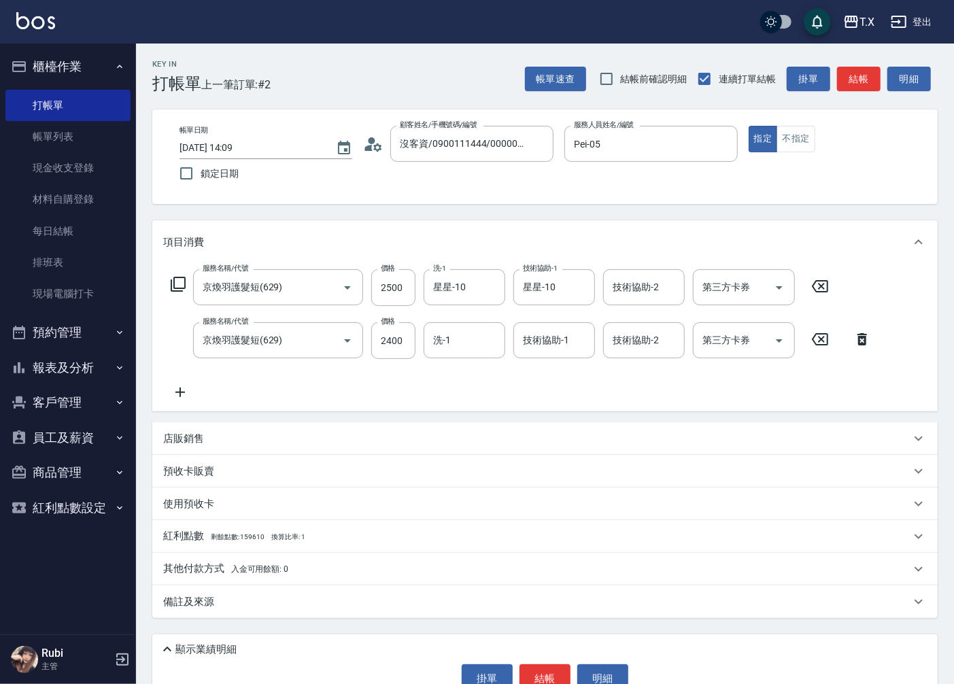
click at [185, 396] on icon at bounding box center [180, 392] width 34 height 16
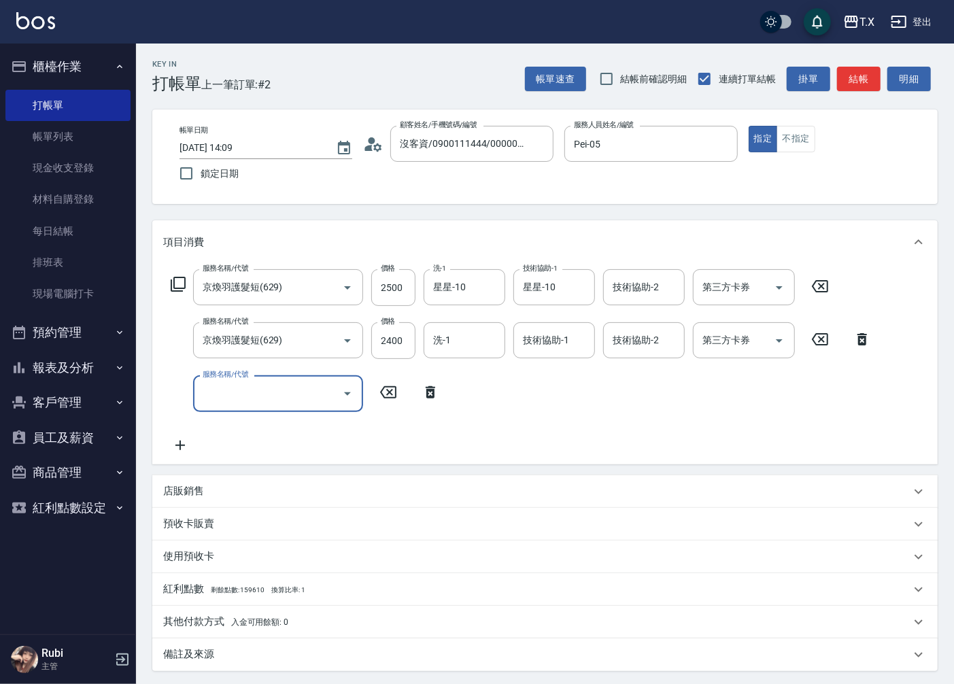
click at [222, 388] on input "服務名稱/代號" at bounding box center [267, 393] width 137 height 24
type input "629"
click at [294, 432] on span "京煥羽護髮短 - 2400" at bounding box center [278, 428] width 170 height 22
type input "730"
click at [243, 405] on div "629 服務名稱/代號" at bounding box center [278, 393] width 170 height 36
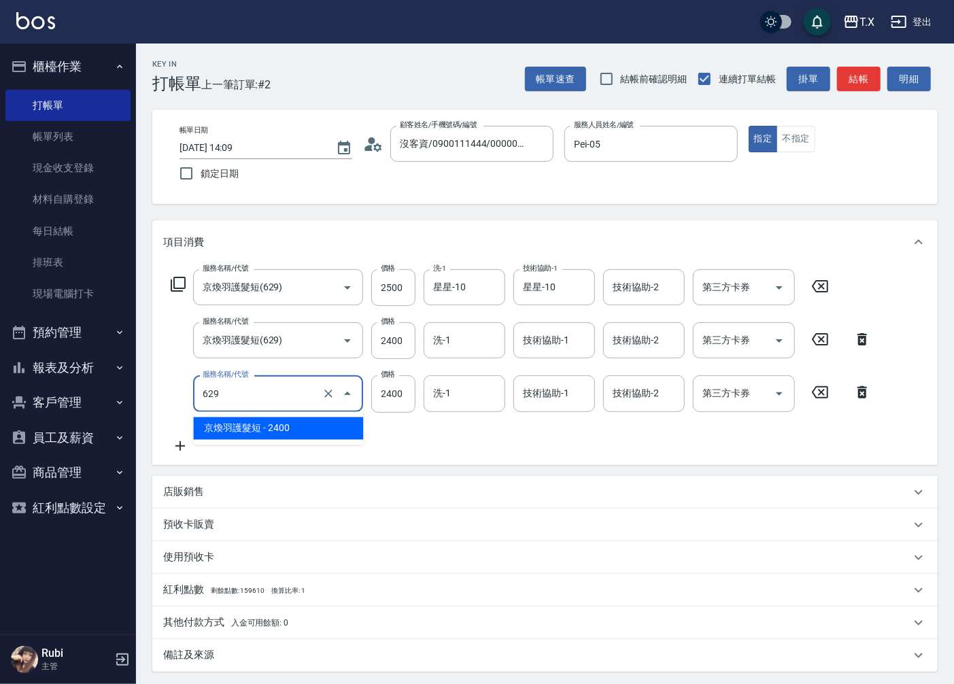
type input "京煥羽護髮短(629)"
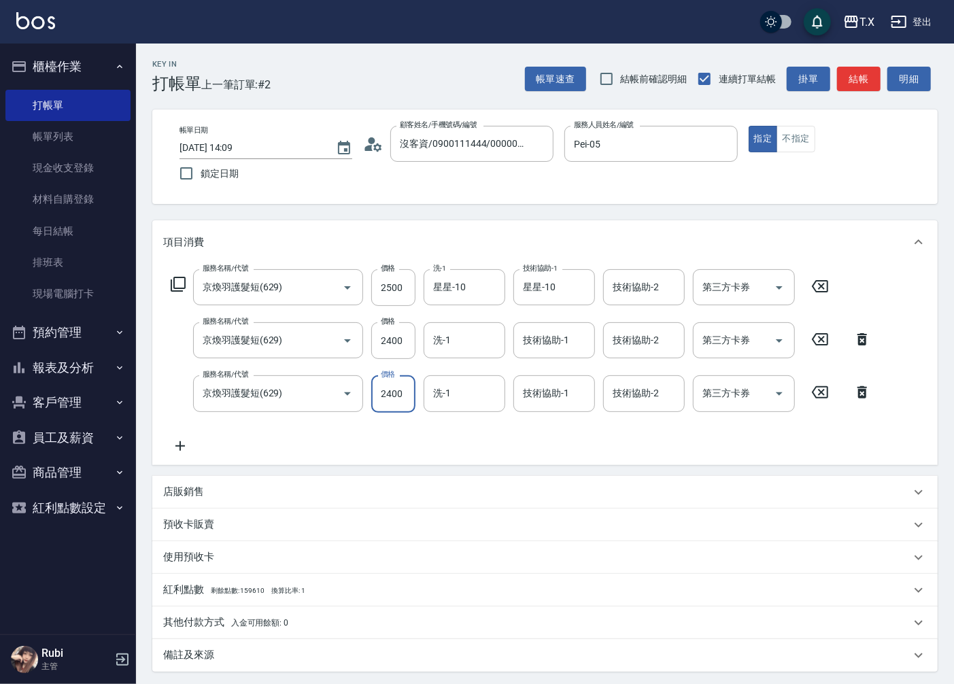
type input "2"
type input "490"
type input "227"
type input "510"
type input "2275"
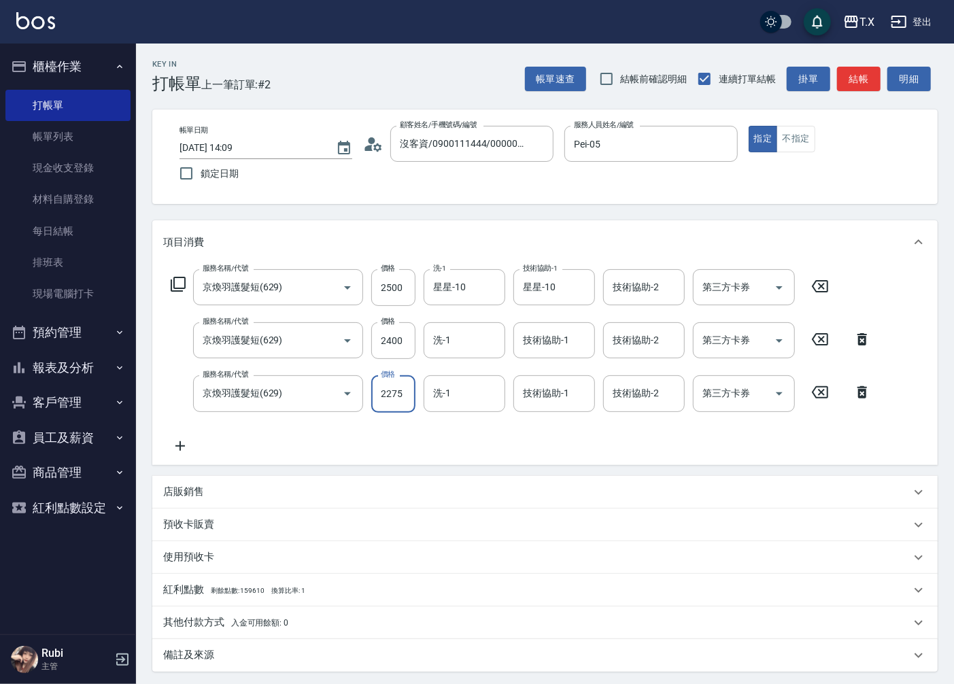
type input "710"
type input "2275"
click at [404, 339] on input "2400" at bounding box center [393, 340] width 44 height 37
type input "2"
type input "470"
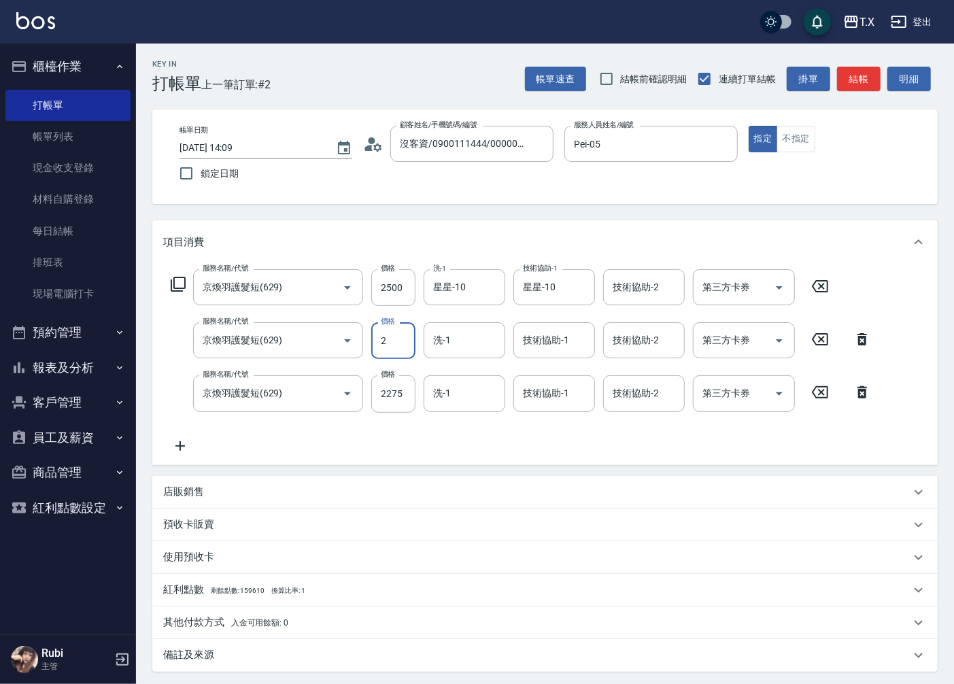
type input "25"
type input "480"
type input "250"
type input "500"
type input "2500"
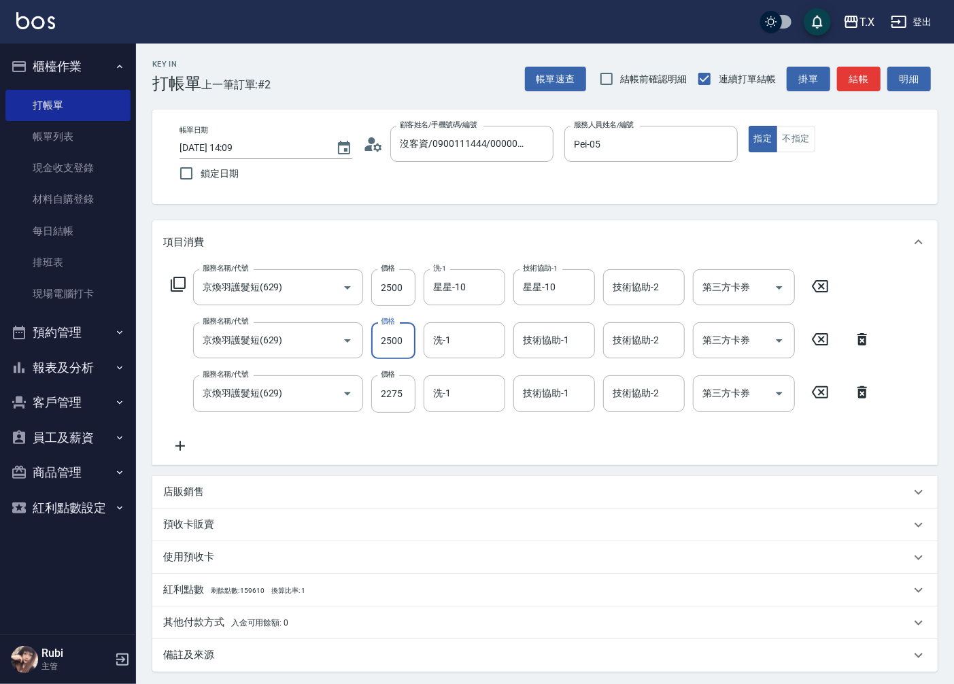
type input "720"
type input "2500"
click at [428, 426] on div "服務名稱/代號 京煥羽護髮短(629) 服務名稱/代號 價格 2500 價格 洗-1 星星-10 洗-1 技術協助-1 星星-10 技術協助-1 技術協助-2…" at bounding box center [521, 361] width 716 height 184
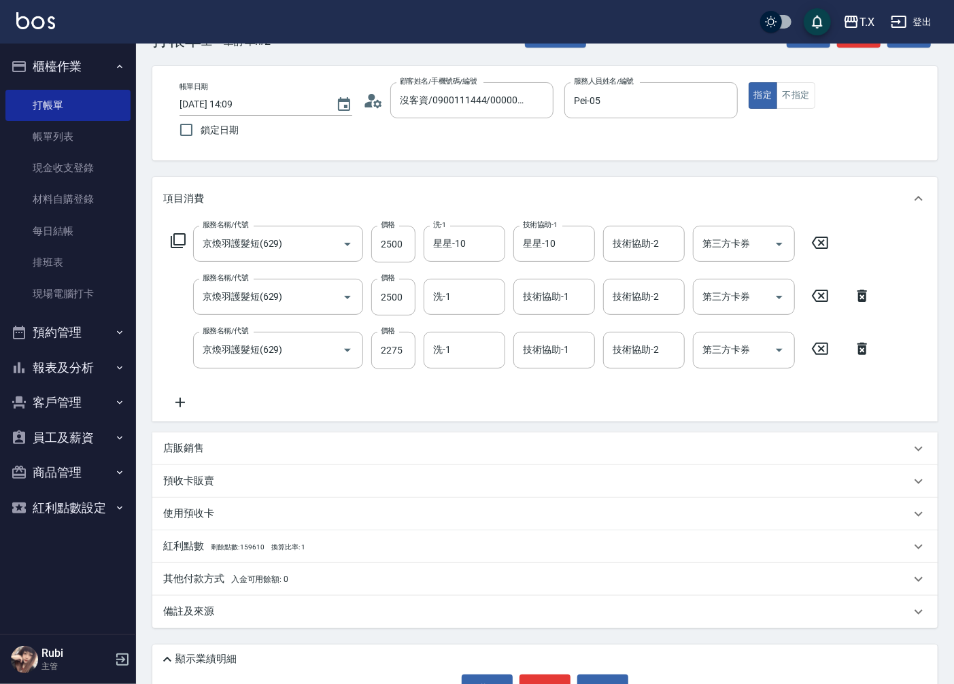
scroll to position [84, 0]
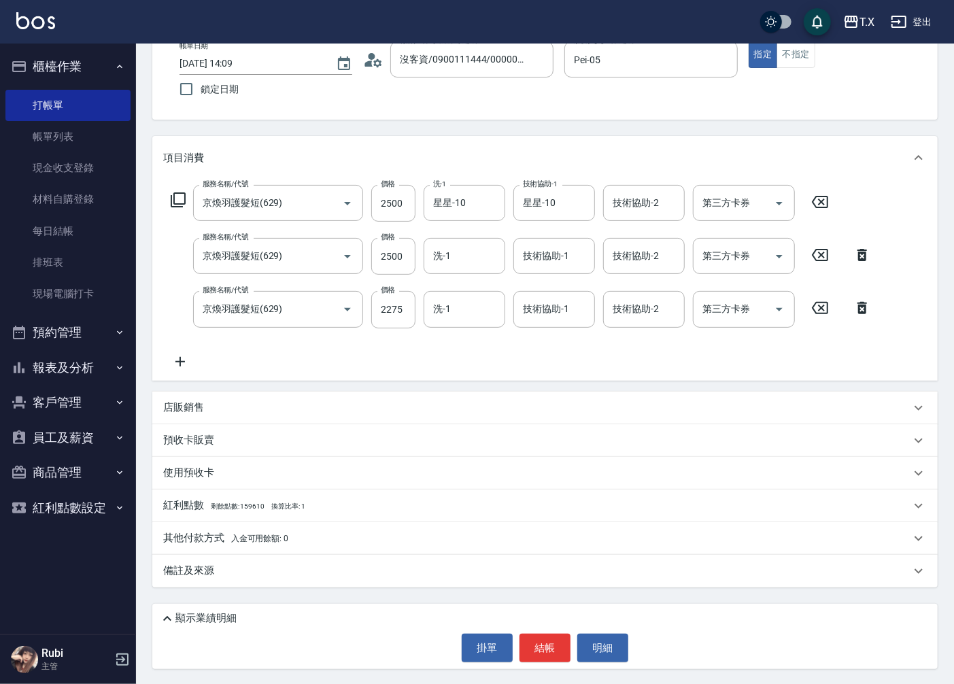
click at [224, 606] on div "顯示業績明細" at bounding box center [544, 615] width 785 height 23
click at [221, 615] on p "顯示業績明細" at bounding box center [205, 618] width 61 height 14
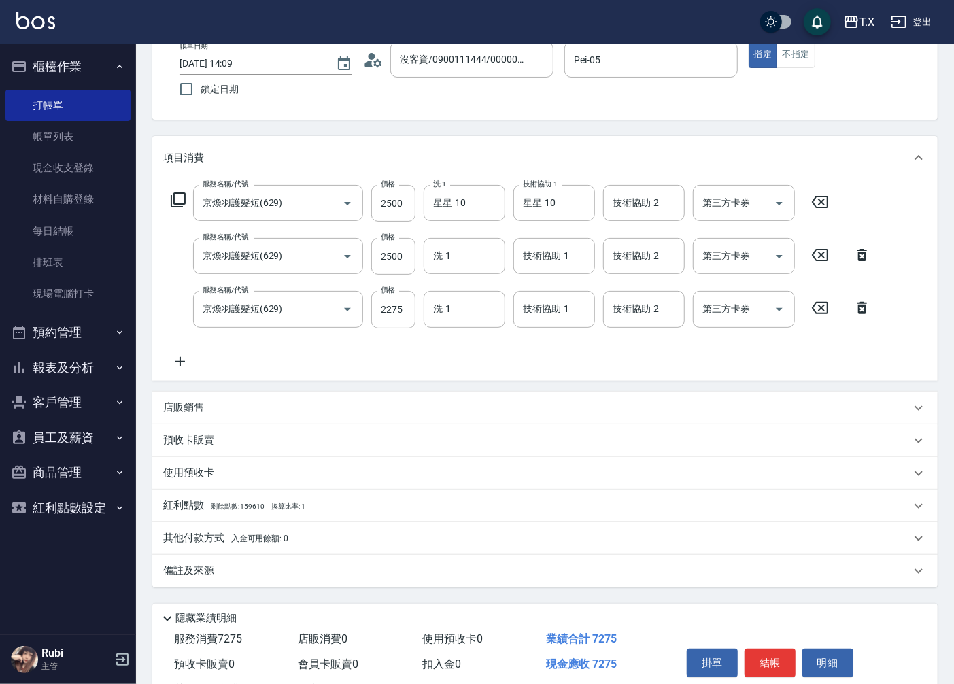
click at [199, 541] on p "其他付款方式 入金可用餘額: 0" at bounding box center [225, 538] width 125 height 15
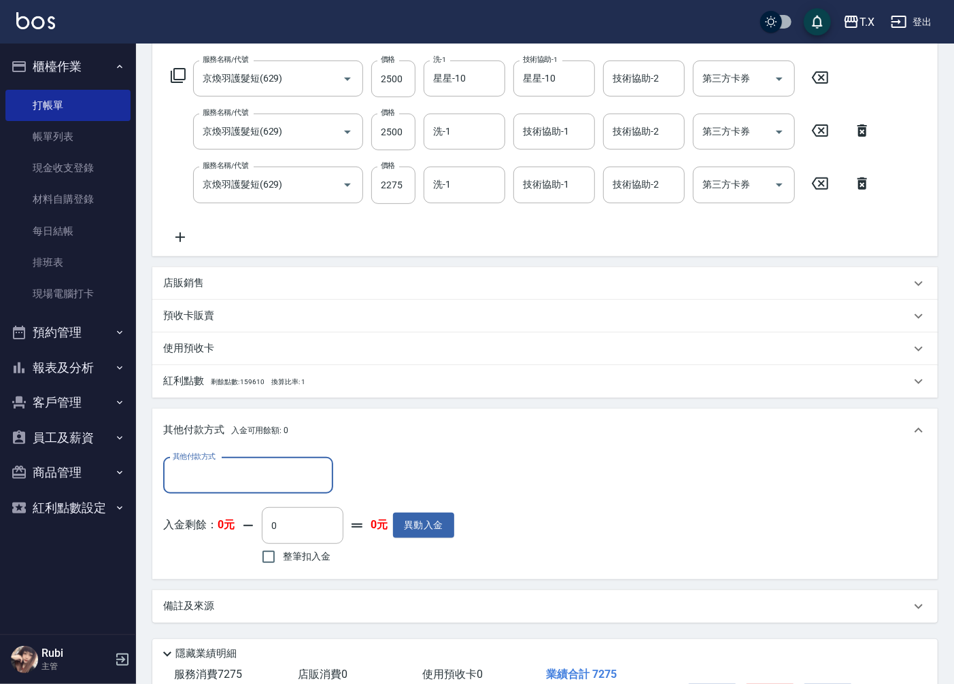
scroll to position [235, 0]
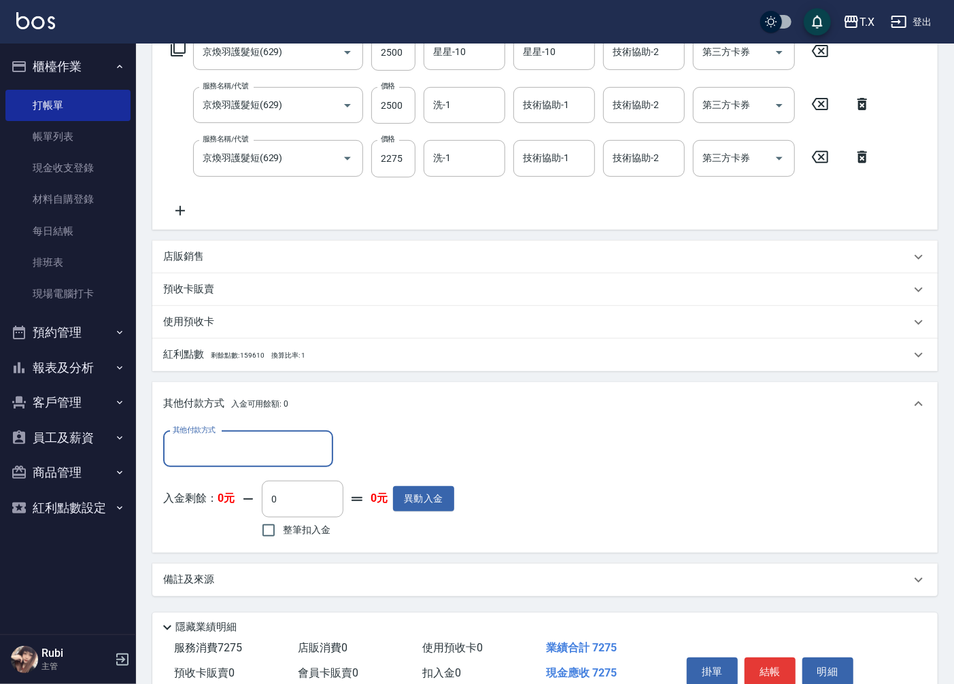
click at [218, 435] on div "其他付款方式" at bounding box center [248, 449] width 170 height 36
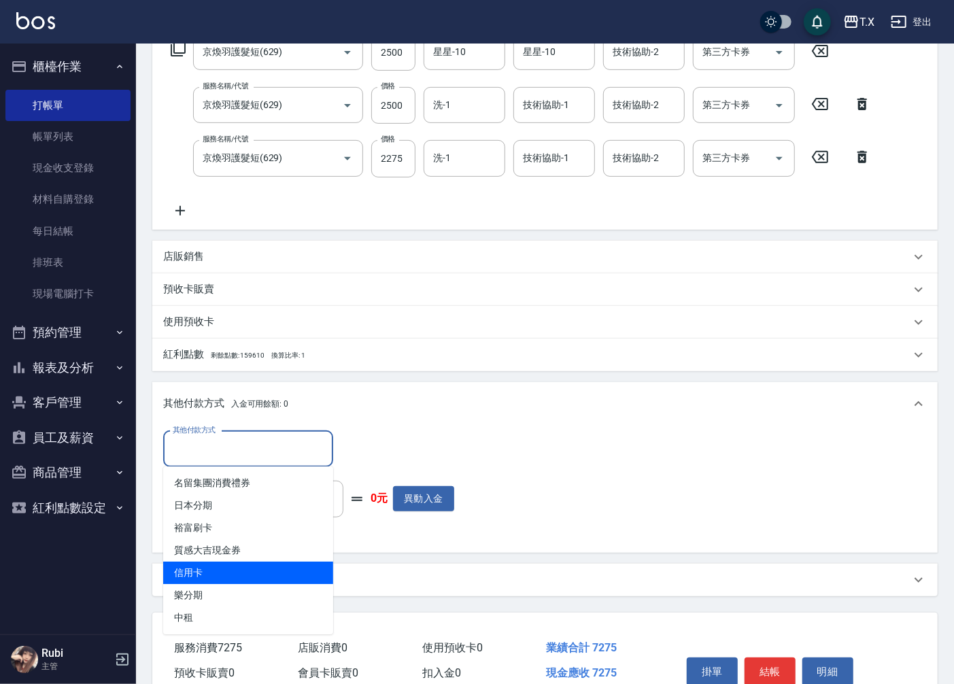
click at [222, 577] on span "信用卡" at bounding box center [248, 573] width 170 height 22
type input "信用卡"
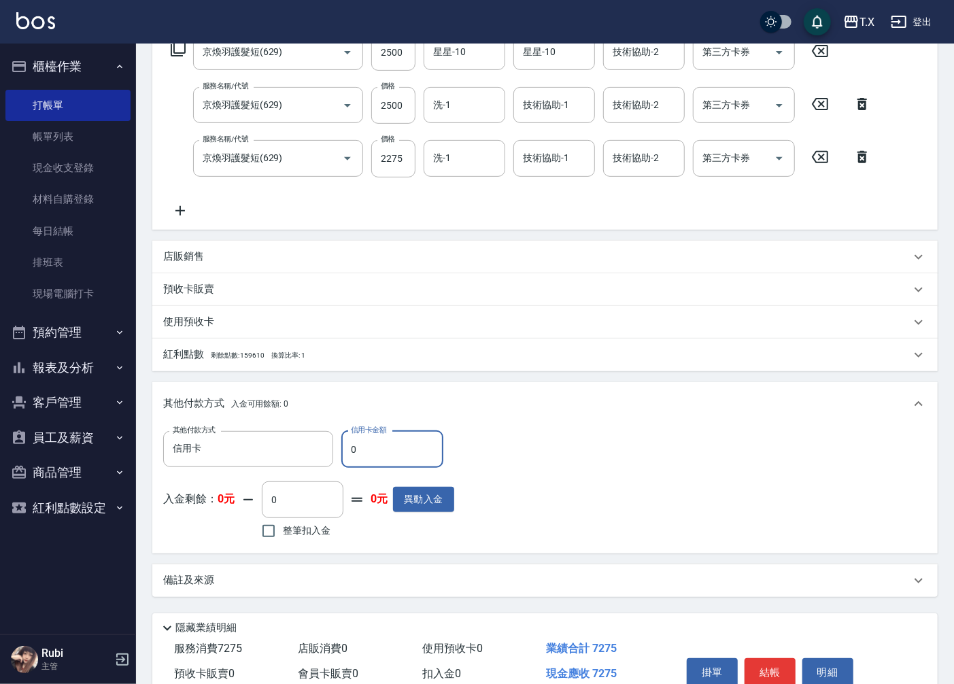
drag, startPoint x: 361, startPoint y: 458, endPoint x: 347, endPoint y: 454, distance: 14.7
click at [347, 454] on input "0" at bounding box center [392, 449] width 102 height 37
type input "727"
type input "650"
type input "7275"
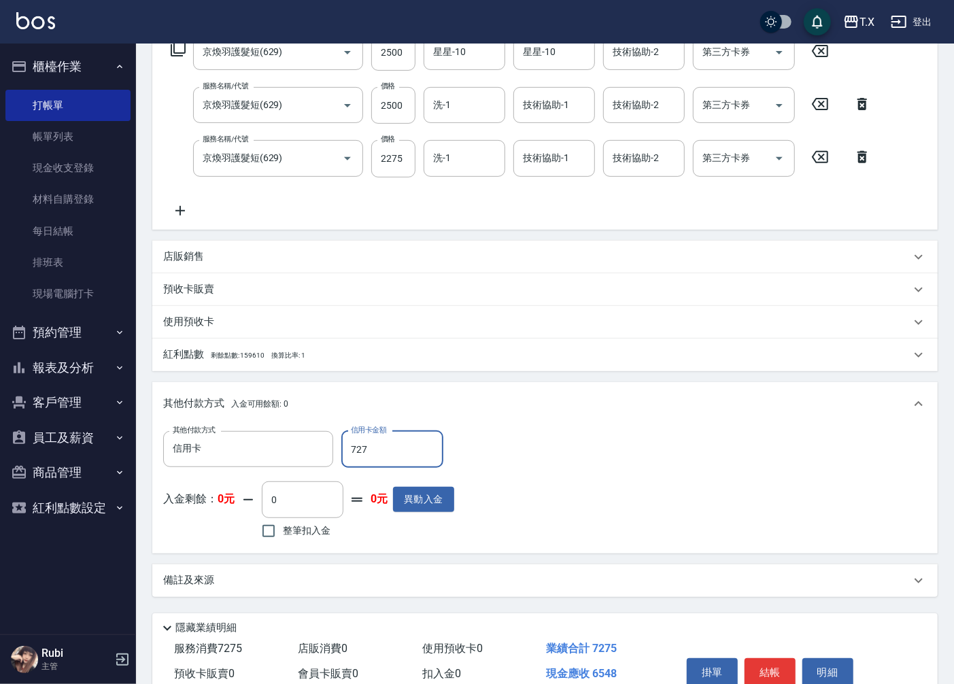
type input "0"
type input "7275"
click at [773, 664] on button "結帳" at bounding box center [769, 672] width 51 height 29
type input "[DATE] 14:11"
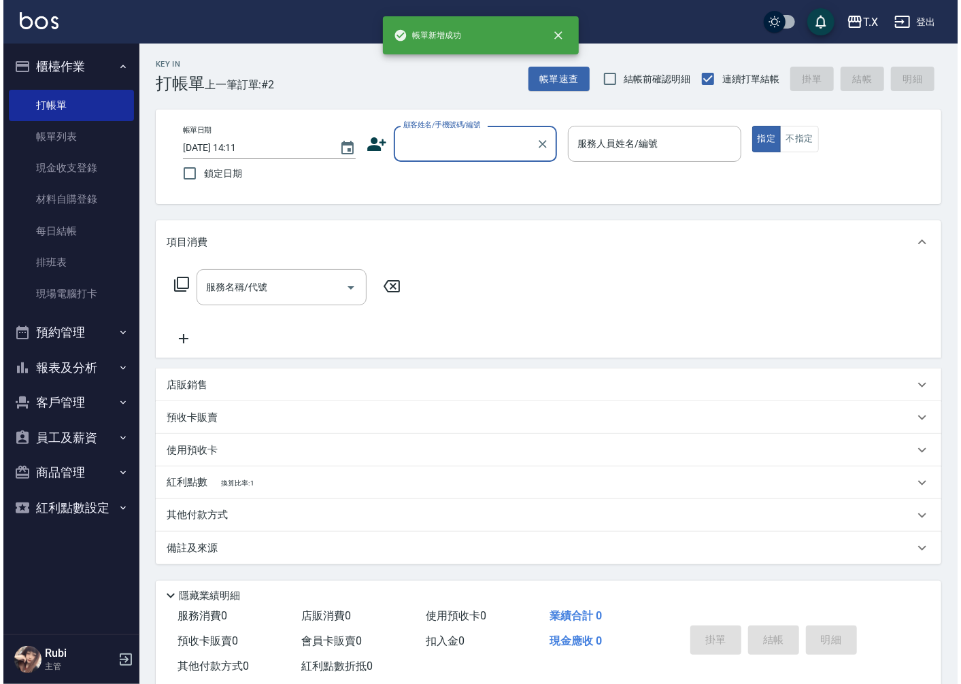
scroll to position [0, 0]
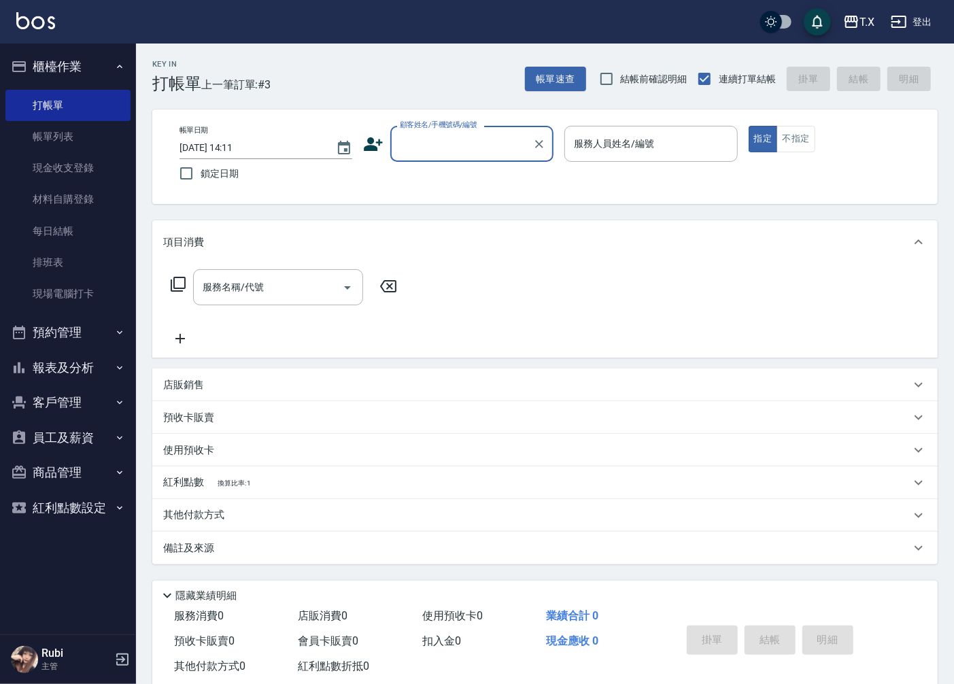
click at [102, 439] on button "員工及薪資" at bounding box center [67, 437] width 125 height 35
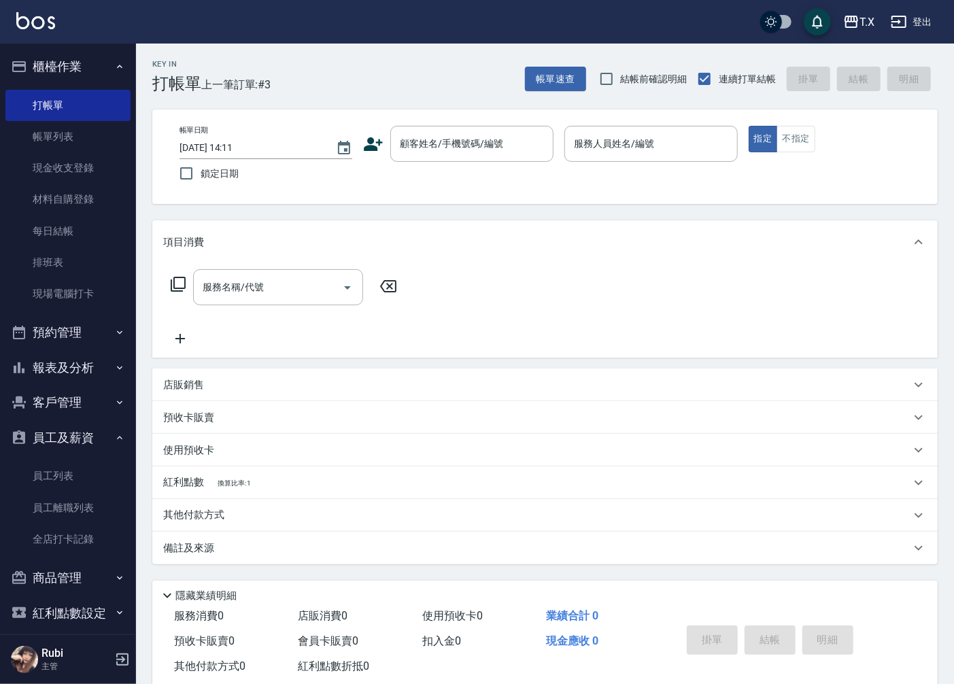
click at [55, 405] on button "客戶管理" at bounding box center [67, 402] width 125 height 35
click at [69, 366] on button "報表及分析" at bounding box center [67, 367] width 125 height 35
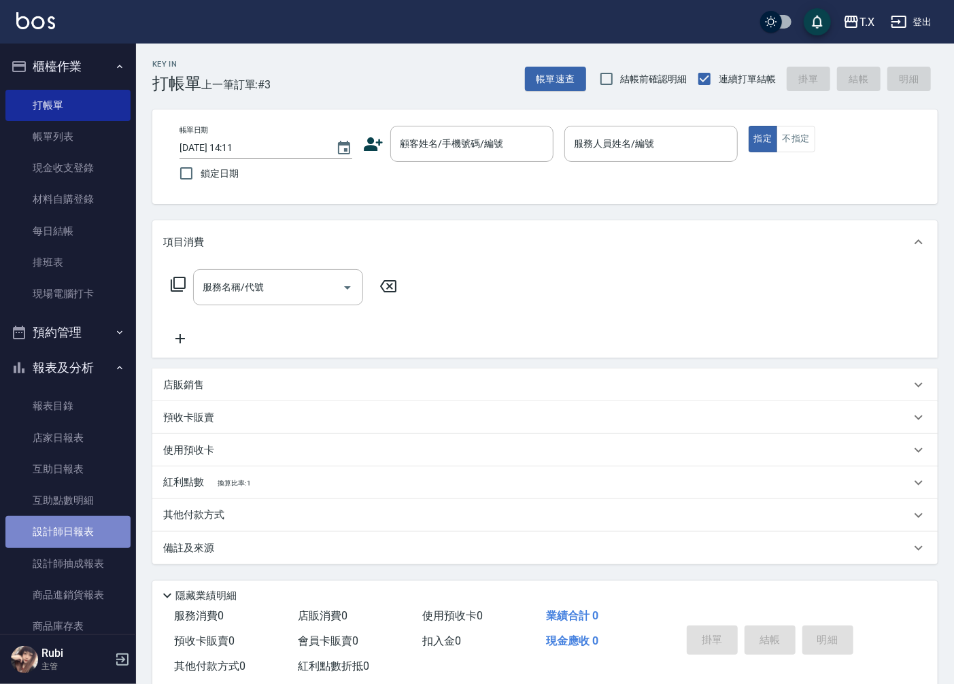
click at [90, 527] on link "設計師日報表" at bounding box center [67, 531] width 125 height 31
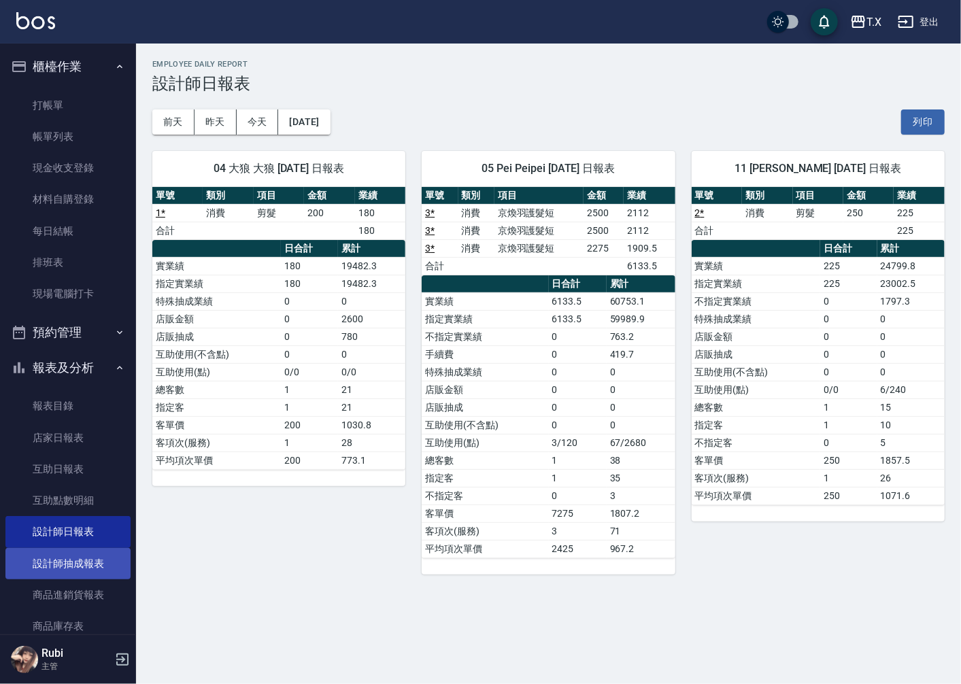
click at [107, 560] on link "設計師抽成報表" at bounding box center [67, 563] width 125 height 31
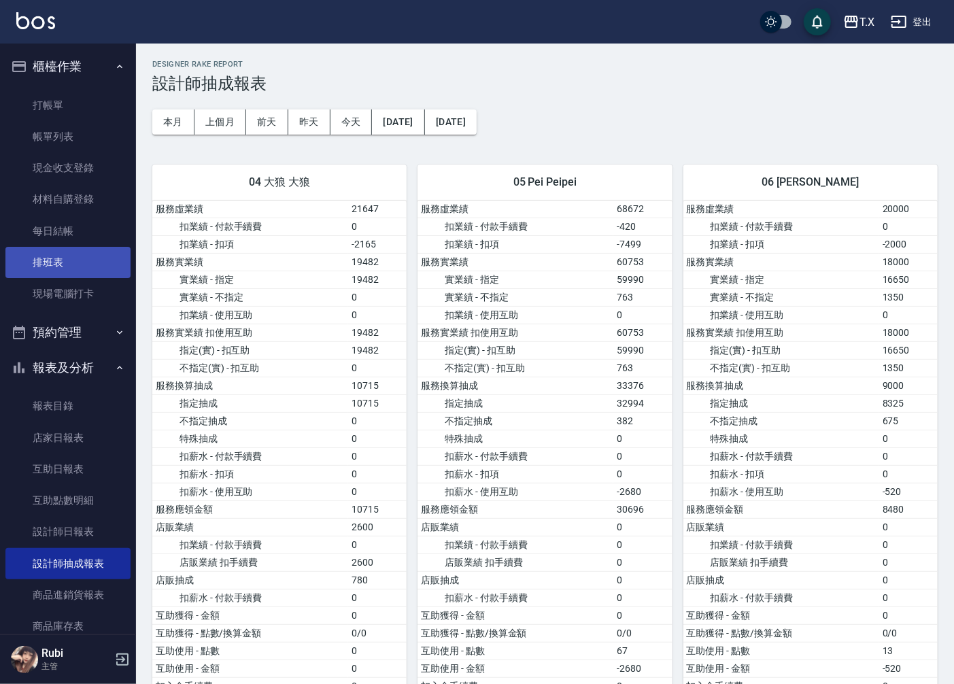
click at [61, 271] on link "排班表" at bounding box center [67, 262] width 125 height 31
